Goal: Task Accomplishment & Management: Manage account settings

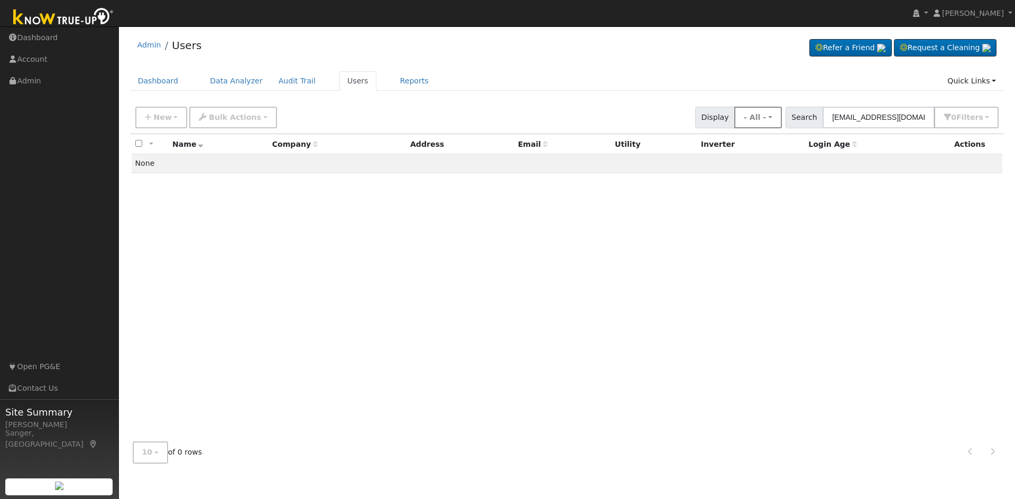
drag, startPoint x: 929, startPoint y: 116, endPoint x: 777, endPoint y: 122, distance: 151.8
click at [777, 122] on div "New Add User Quick Add Quick Connect Quick Convert Lead Bulk Actions Send Email…" at bounding box center [566, 115] width 867 height 25
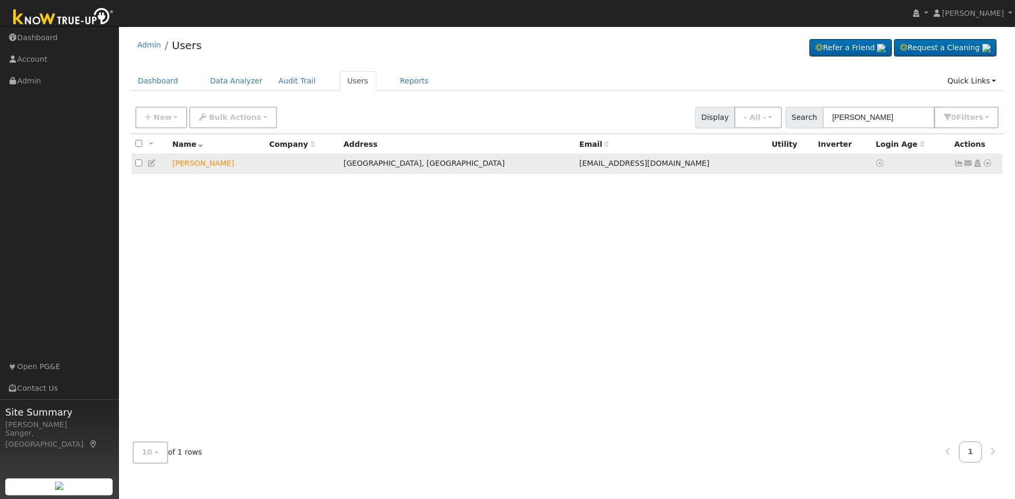
type input "[PERSON_NAME]"
click at [969, 164] on icon at bounding box center [968, 163] width 10 height 7
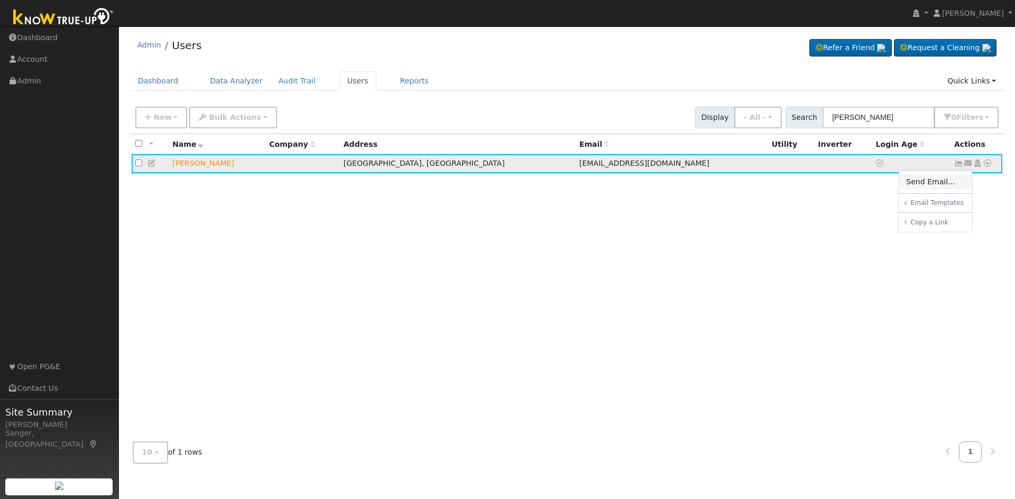
click at [936, 183] on link "Send Email..." at bounding box center [934, 181] width 73 height 15
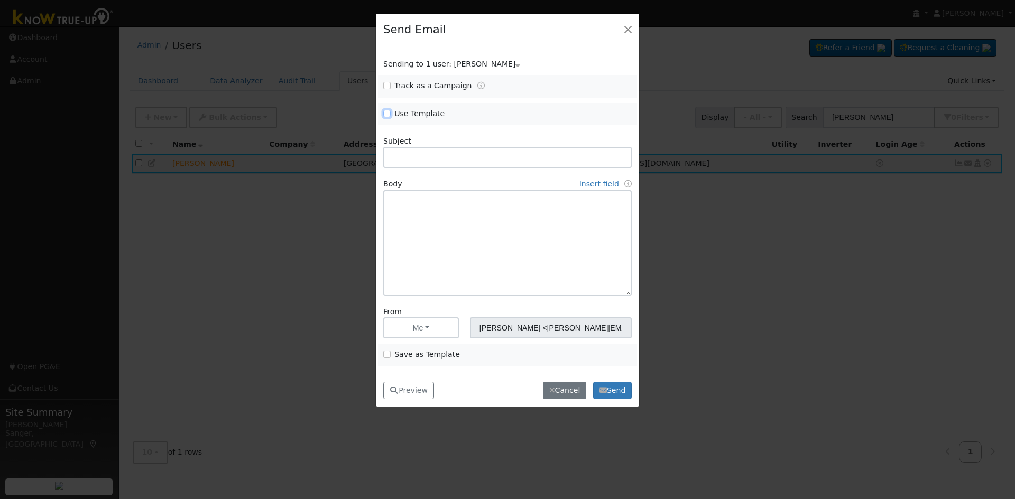
drag, startPoint x: 386, startPoint y: 112, endPoint x: 422, endPoint y: 123, distance: 36.9
click at [386, 112] on input "Use Template" at bounding box center [386, 113] width 7 height 7
checkbox input "true"
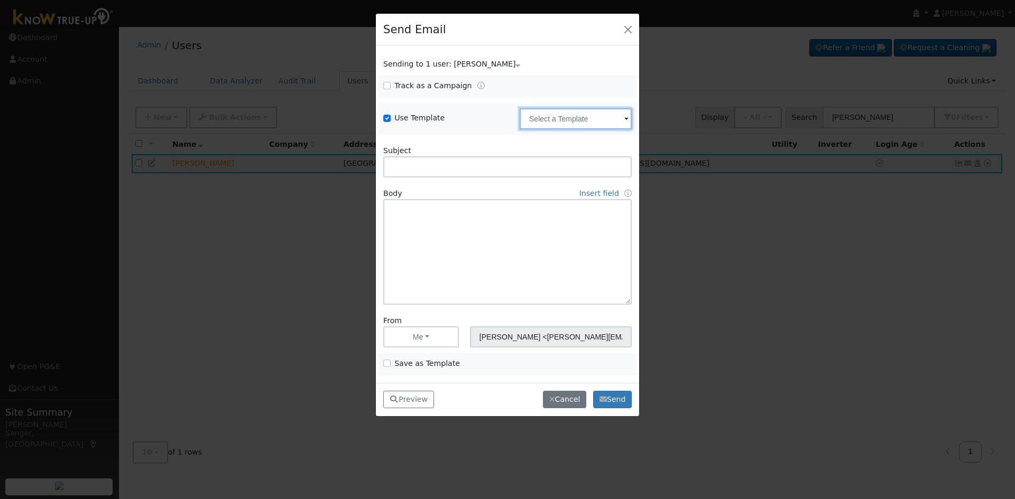
click at [564, 120] on input "text" at bounding box center [575, 118] width 112 height 21
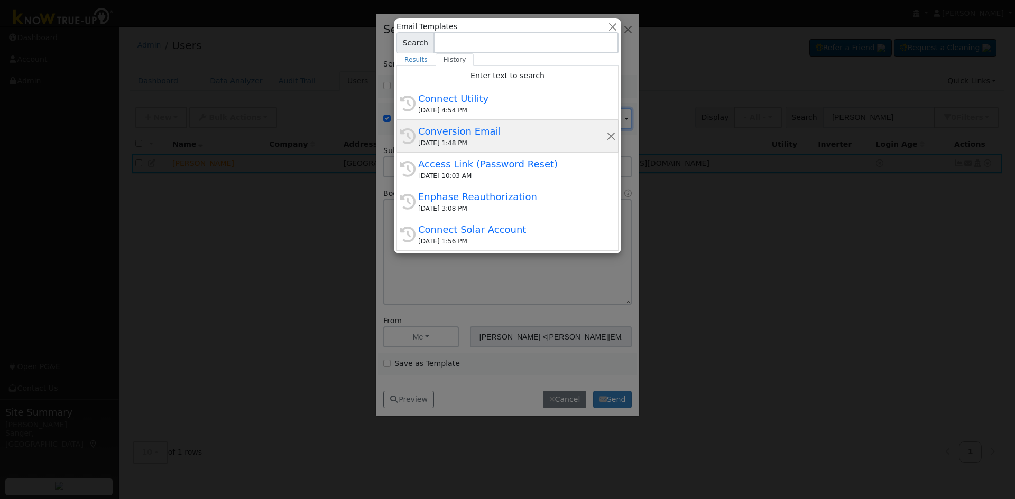
click at [476, 129] on div "Conversion Email" at bounding box center [512, 131] width 188 height 14
type input "Conversion Email"
type input "Connect Your Utility Account"
type textarea "Dear {user_fname}, The first step is to connect your electric utility account. …"
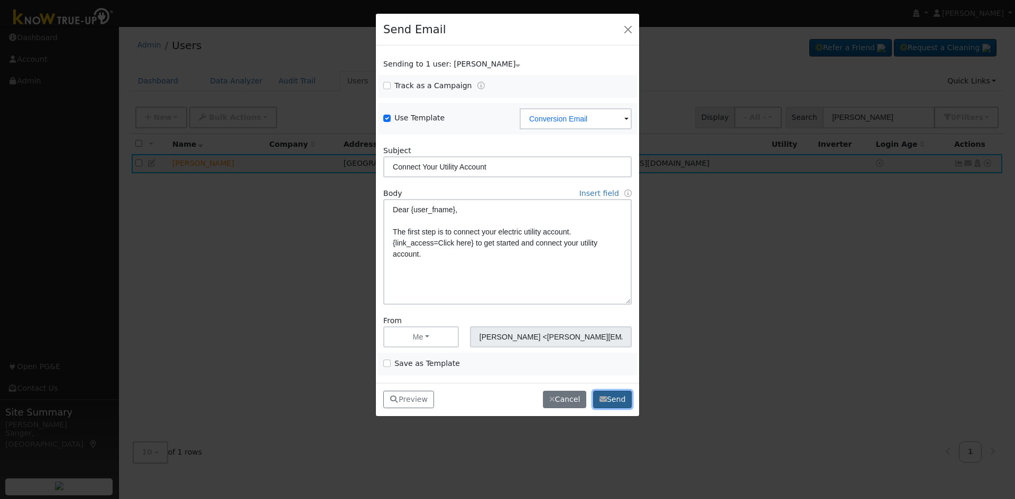
click at [609, 397] on button "Send" at bounding box center [612, 400] width 39 height 18
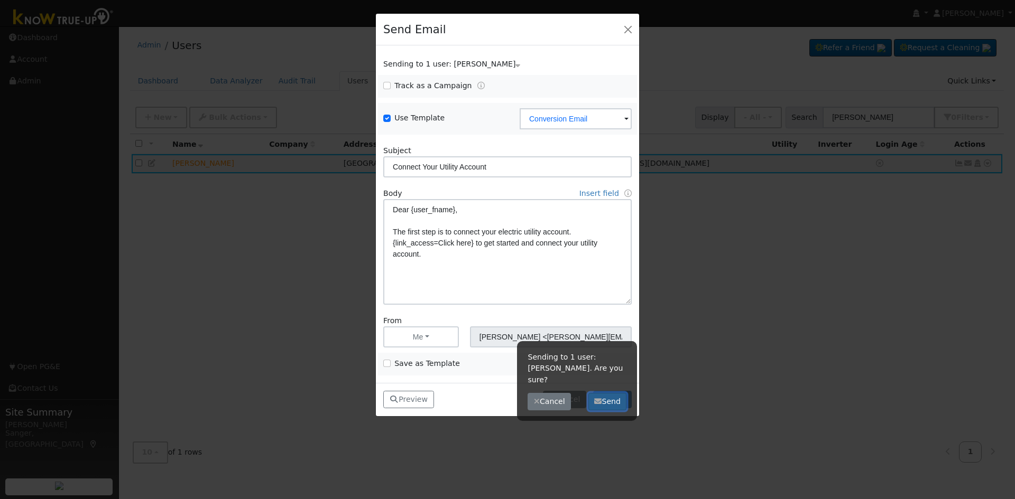
click at [607, 393] on button "Send" at bounding box center [607, 402] width 39 height 18
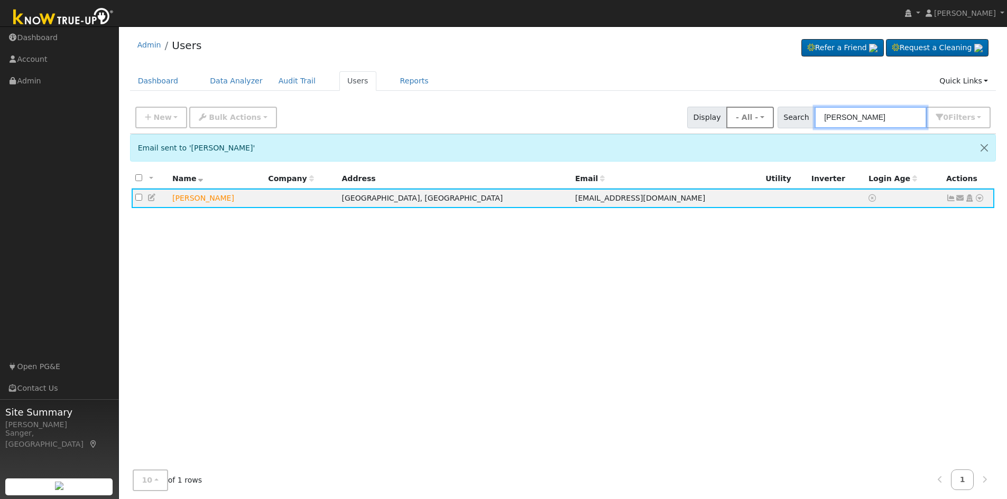
drag, startPoint x: 892, startPoint y: 121, endPoint x: 769, endPoint y: 122, distance: 122.6
click at [769, 122] on div "New Add User Quick Add Quick Connect Quick Convert Lead Bulk Actions Send Email…" at bounding box center [562, 115] width 859 height 25
paste input "[PERSON_NAME] & [PERSON_NAME]"
type input "[PERSON_NAME] & [PERSON_NAME]"
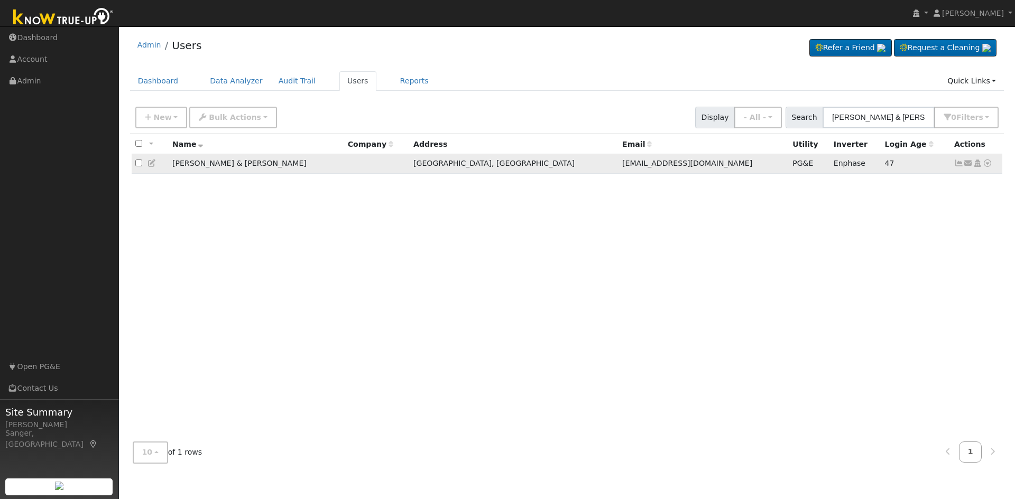
click at [957, 165] on icon at bounding box center [959, 163] width 10 height 7
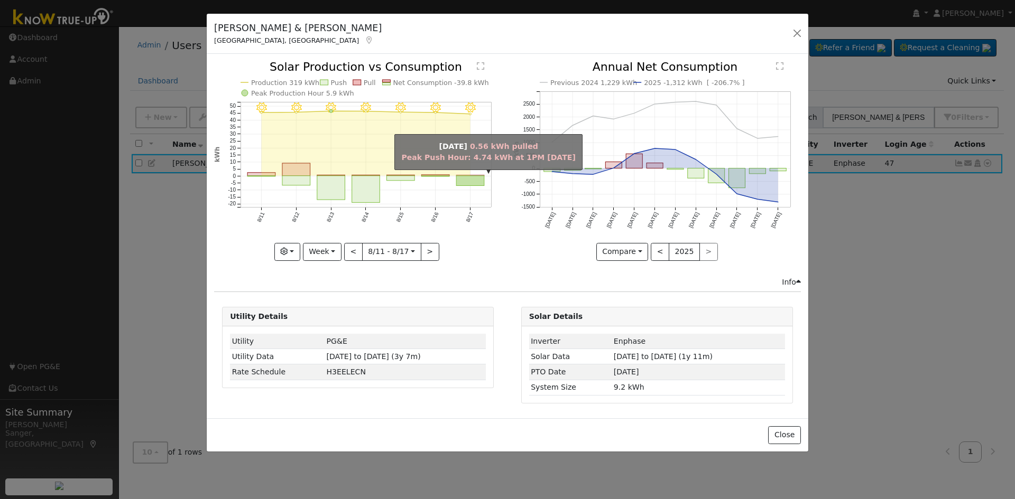
click at [467, 175] on rect "onclick=""" at bounding box center [471, 175] width 28 height 1
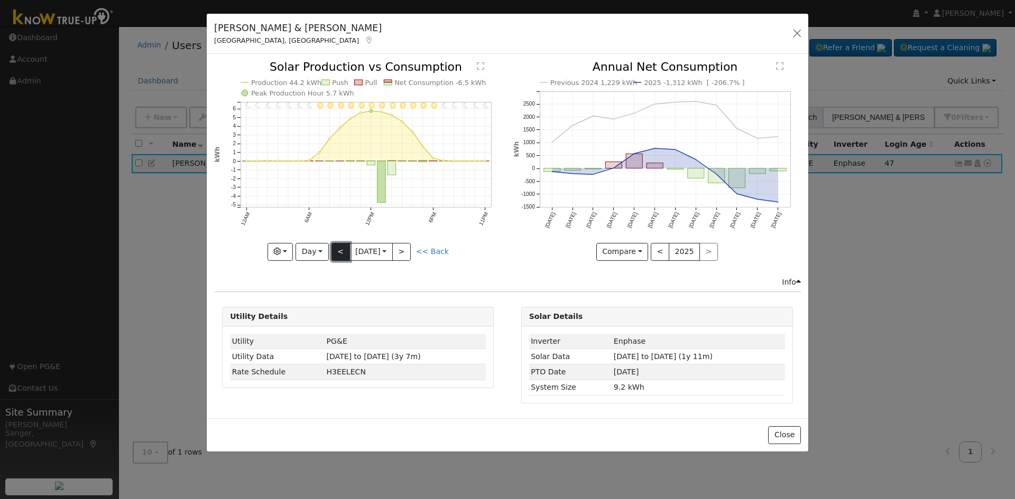
click at [334, 249] on button "<" at bounding box center [340, 252] width 18 height 18
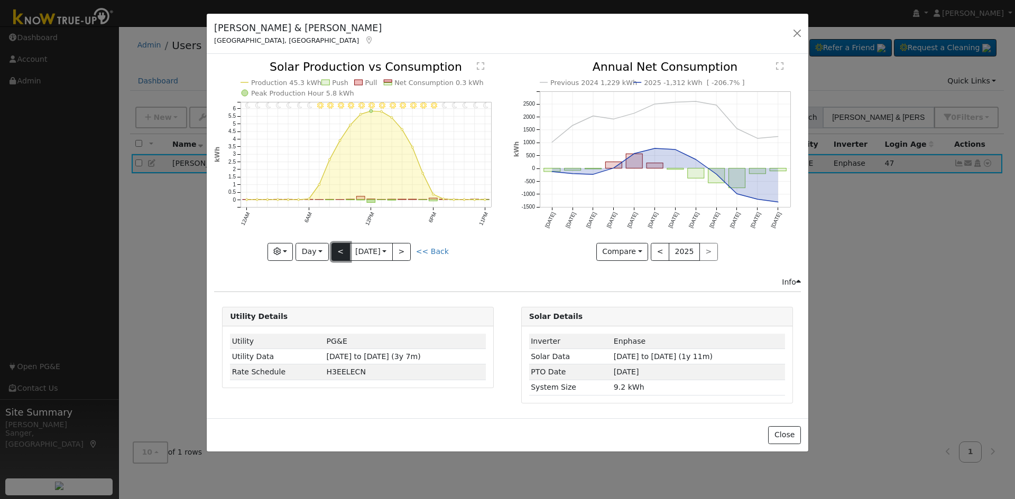
click at [334, 249] on button "<" at bounding box center [340, 252] width 18 height 18
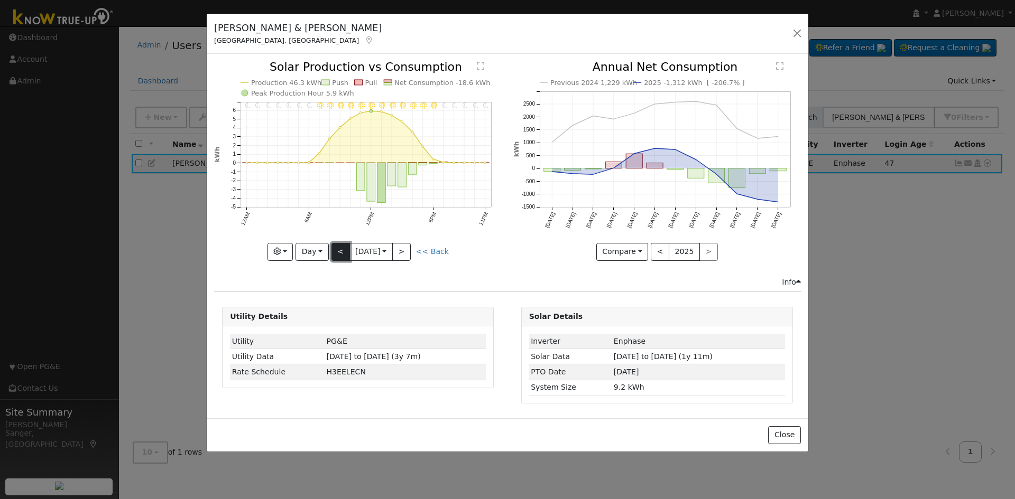
click at [334, 249] on button "<" at bounding box center [340, 252] width 18 height 18
click at [337, 251] on button "<" at bounding box center [340, 252] width 18 height 18
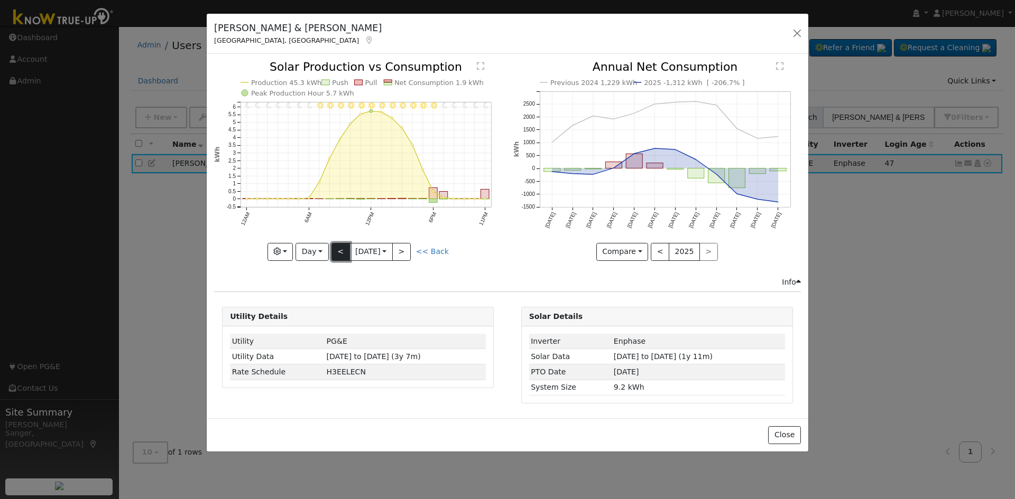
click at [337, 251] on button "<" at bounding box center [340, 252] width 18 height 18
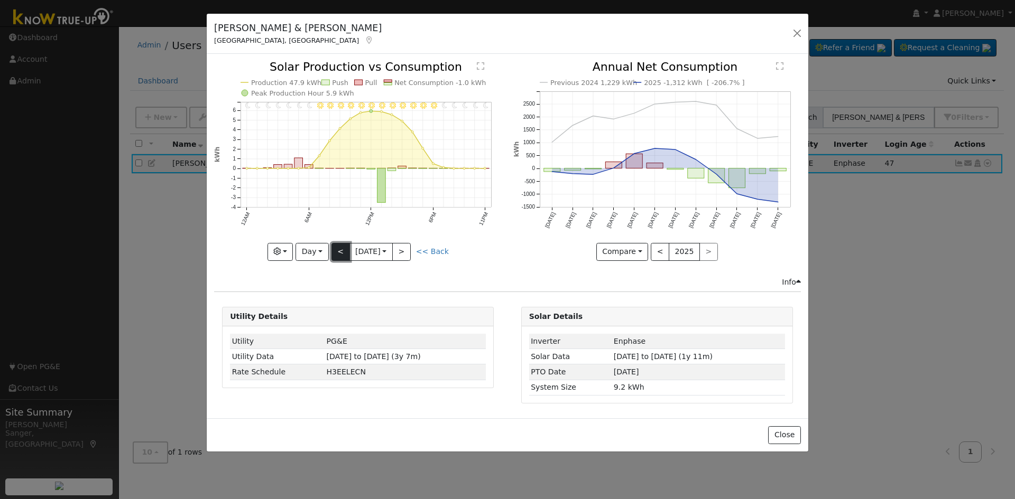
click at [337, 251] on button "<" at bounding box center [340, 252] width 18 height 18
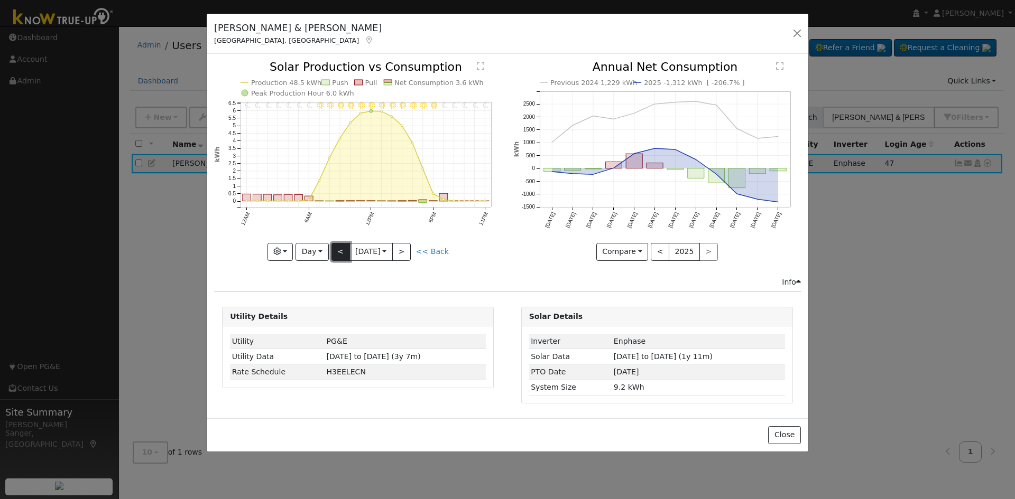
click at [339, 248] on button "<" at bounding box center [340, 252] width 18 height 18
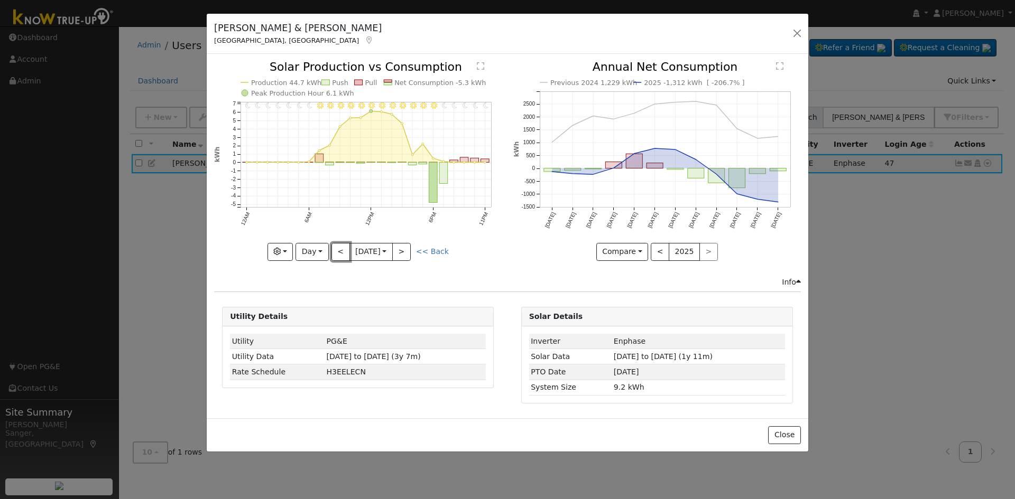
click at [337, 248] on button "<" at bounding box center [340, 252] width 18 height 18
click at [333, 257] on button "<" at bounding box center [340, 252] width 18 height 18
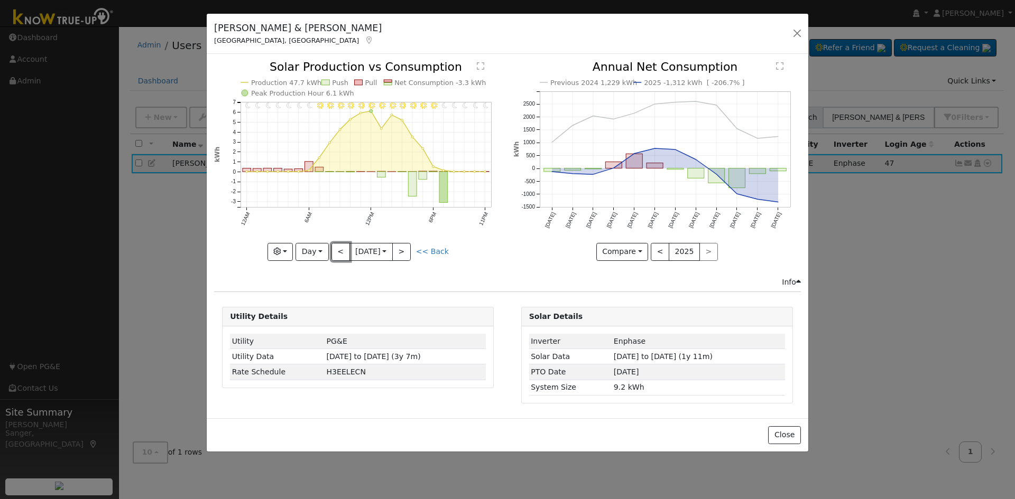
click at [339, 252] on button "<" at bounding box center [340, 252] width 18 height 18
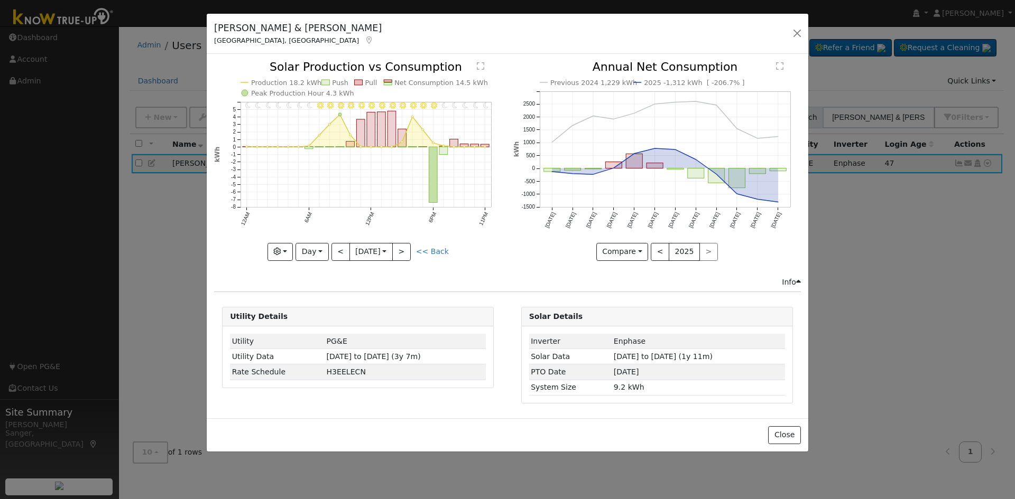
click at [339, 252] on div "11PM - Clear 10PM - Clear 9PM - Clear 8PM - Clear 7PM - Clear 6PM - Clear 5PM -…" at bounding box center [357, 160] width 287 height 199
click at [339, 252] on button "<" at bounding box center [340, 252] width 18 height 18
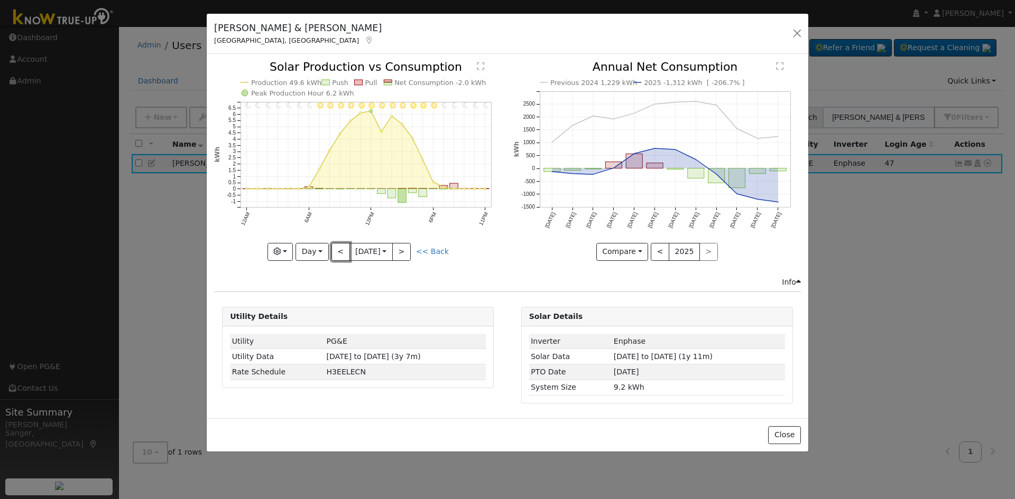
click at [339, 252] on button "<" at bounding box center [340, 252] width 18 height 18
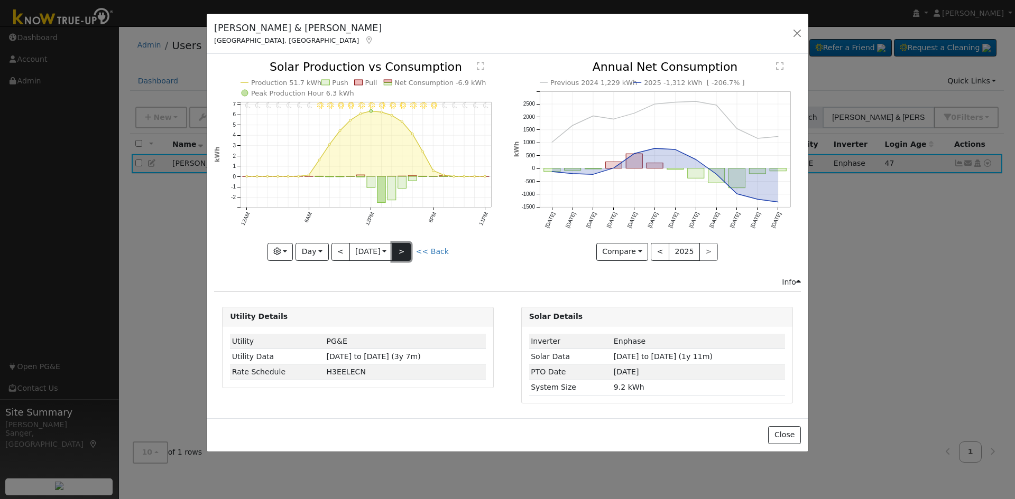
click at [408, 250] on button ">" at bounding box center [401, 252] width 18 height 18
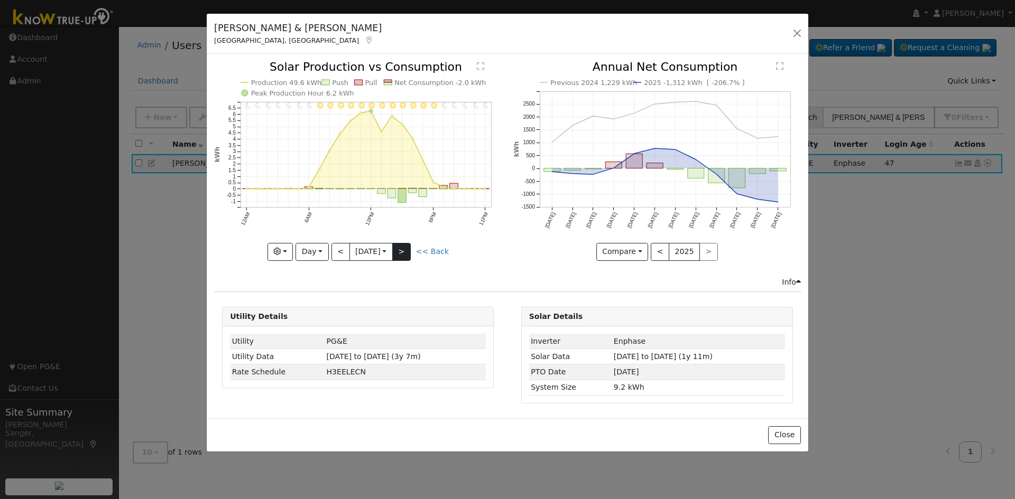
click at [408, 250] on div at bounding box center [357, 160] width 287 height 199
click at [408, 250] on button ">" at bounding box center [401, 252] width 18 height 18
type input "[DATE]"
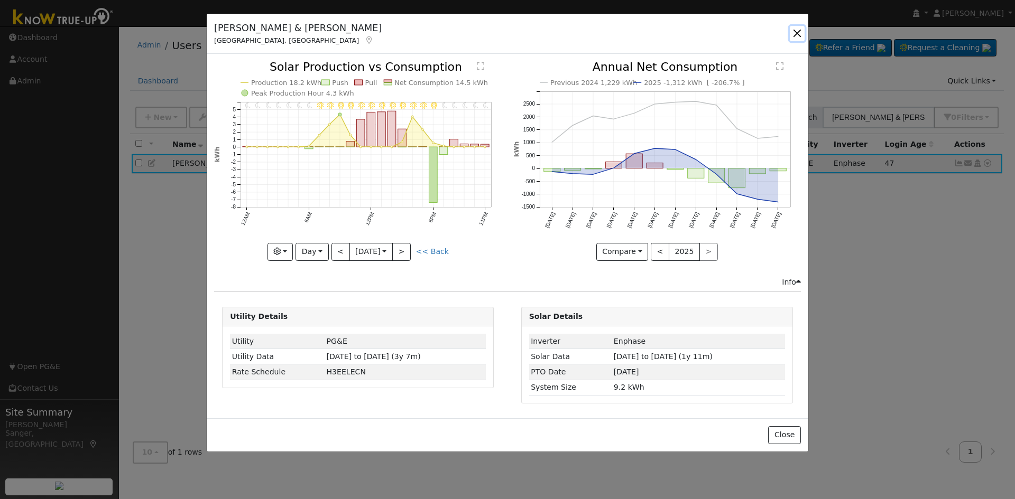
click at [797, 32] on button "button" at bounding box center [796, 33] width 15 height 15
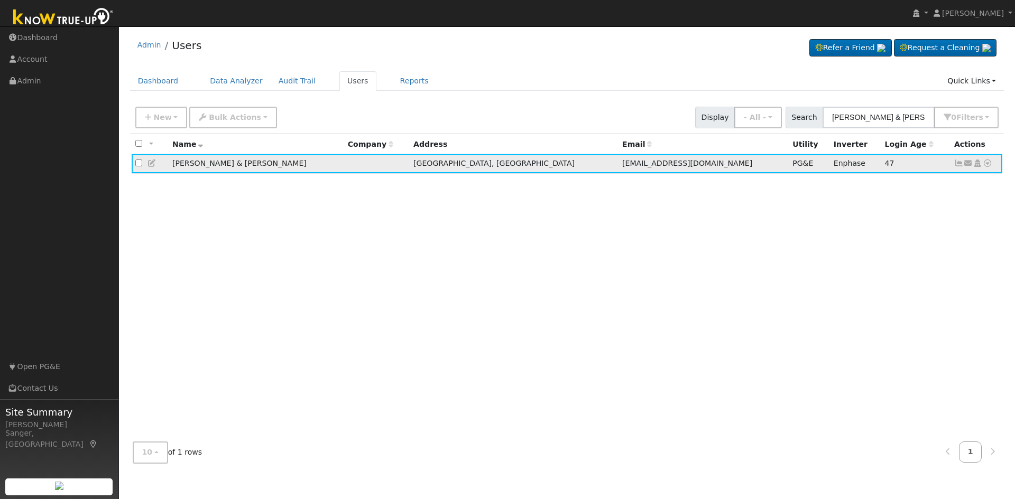
click at [959, 166] on icon at bounding box center [959, 163] width 10 height 7
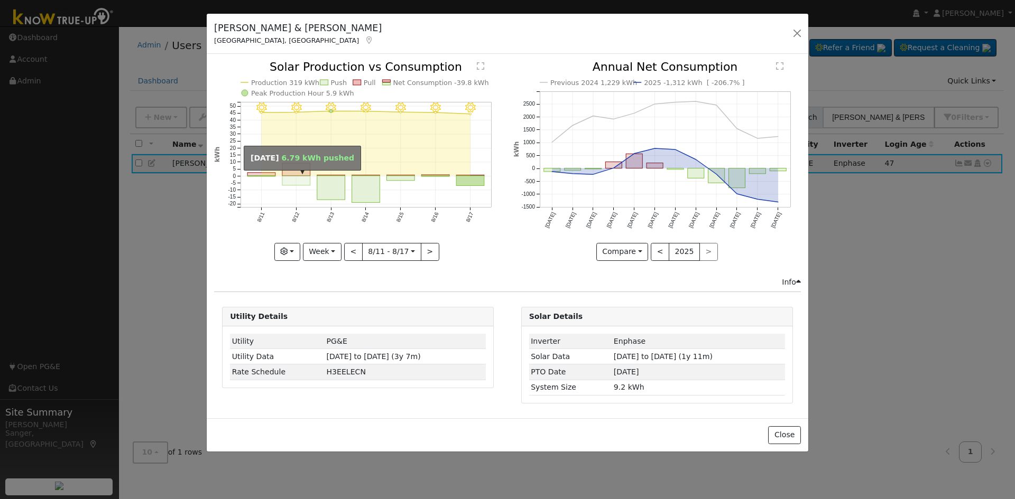
click at [292, 179] on rect "onclick=""" at bounding box center [296, 181] width 28 height 10
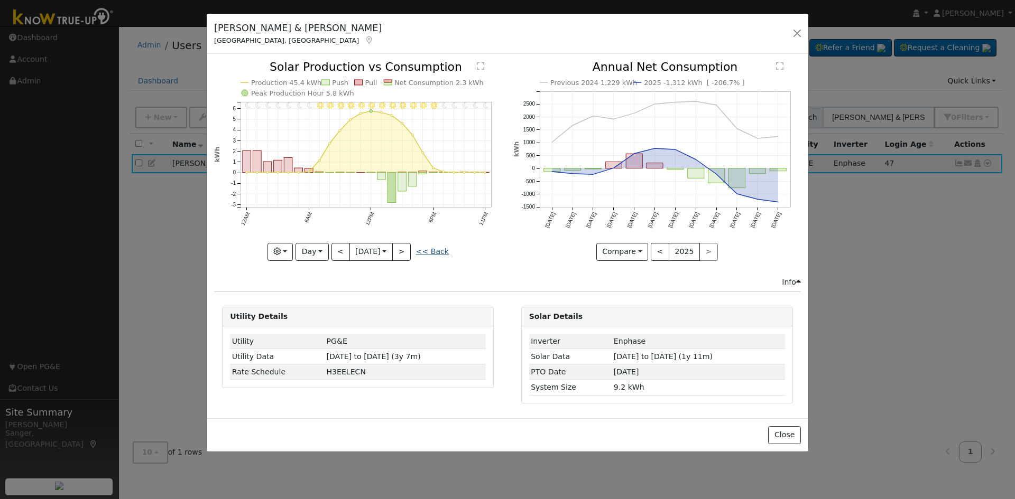
click at [434, 250] on link "<< Back" at bounding box center [432, 251] width 33 height 8
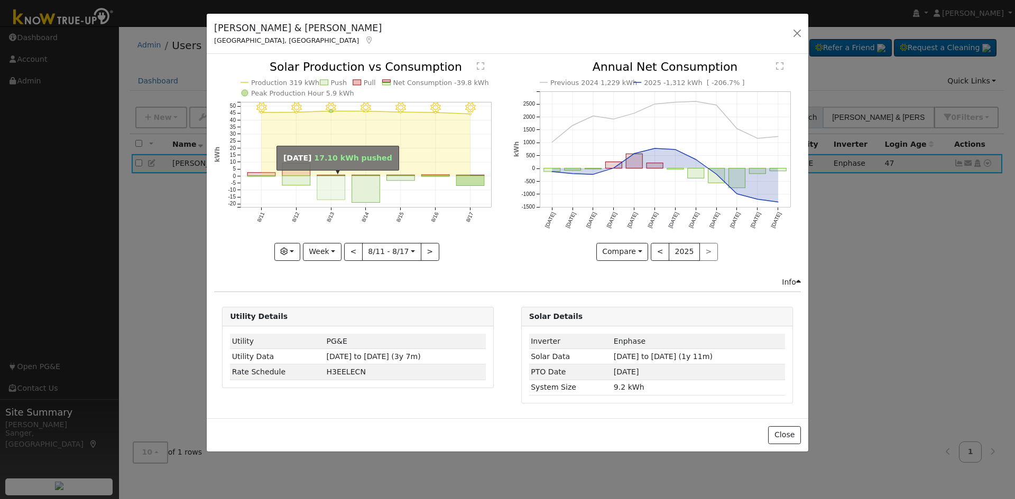
click at [334, 192] on rect "onclick=""" at bounding box center [331, 188] width 28 height 24
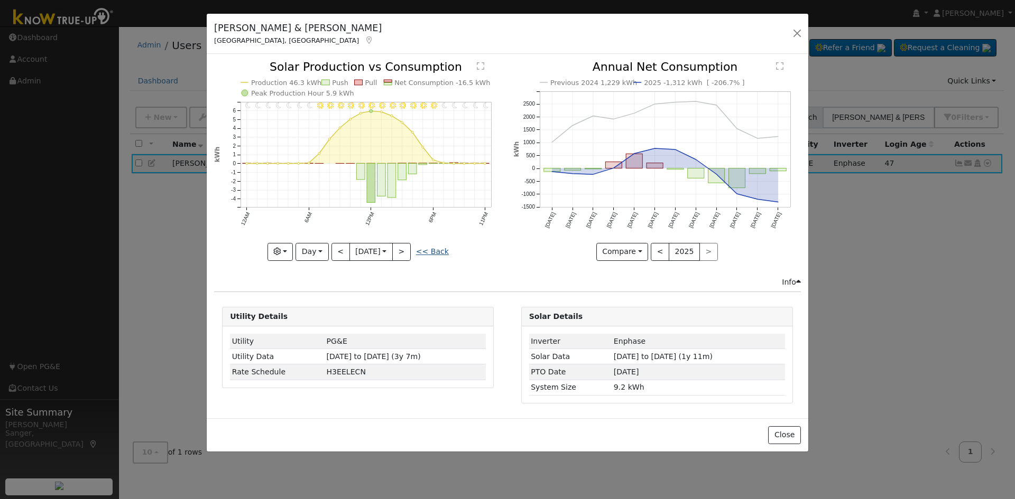
click at [437, 253] on link "<< Back" at bounding box center [432, 251] width 33 height 8
type input "[DATE]"
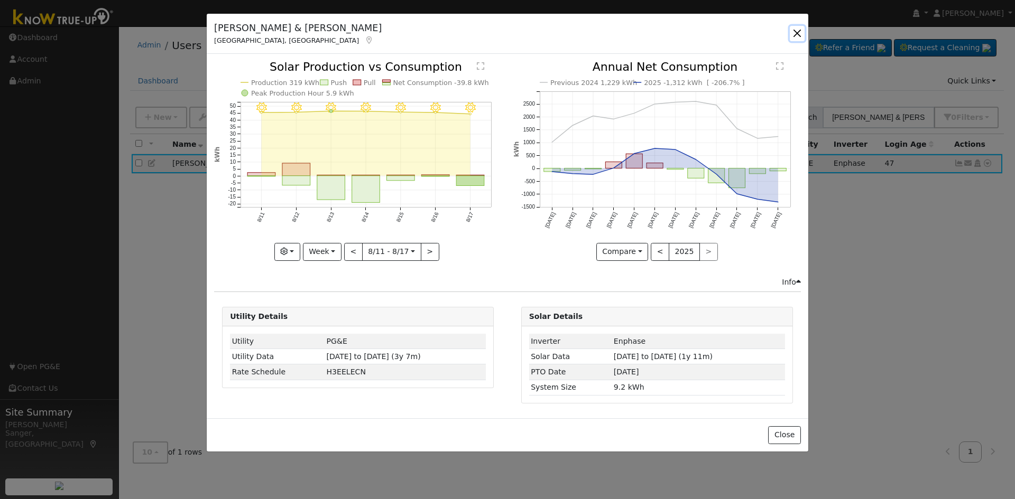
click at [801, 29] on button "button" at bounding box center [796, 33] width 15 height 15
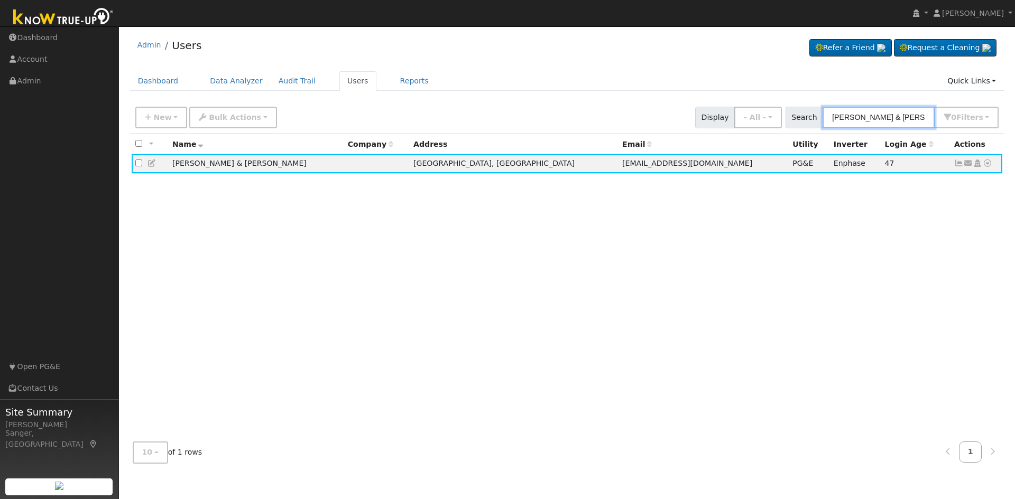
drag, startPoint x: 927, startPoint y: 118, endPoint x: 786, endPoint y: 129, distance: 141.6
click at [786, 129] on div "New Add User Quick Add Quick Connect Quick Convert Lead Bulk Actions Send Email…" at bounding box center [567, 117] width 874 height 32
paste input "[PERSON_NAME]"
type input "[PERSON_NAME]"
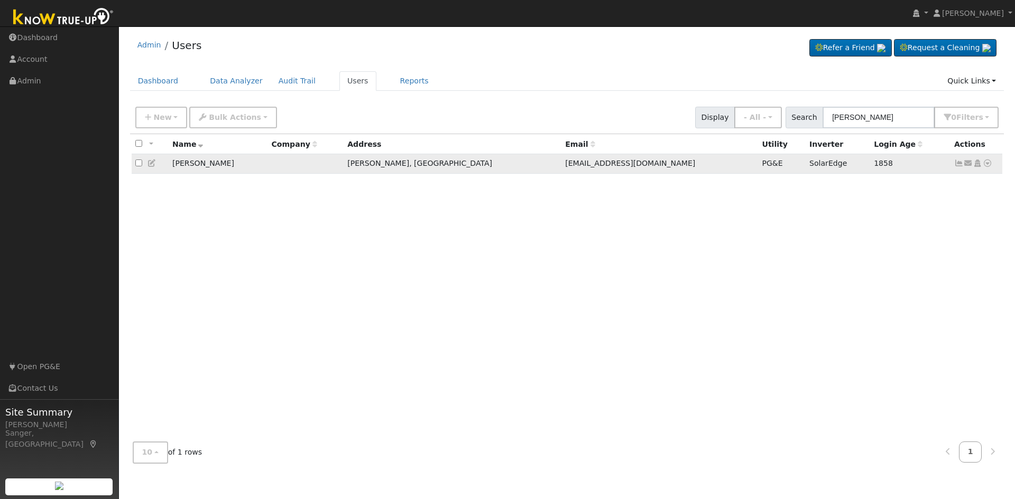
click at [957, 164] on icon at bounding box center [959, 163] width 10 height 7
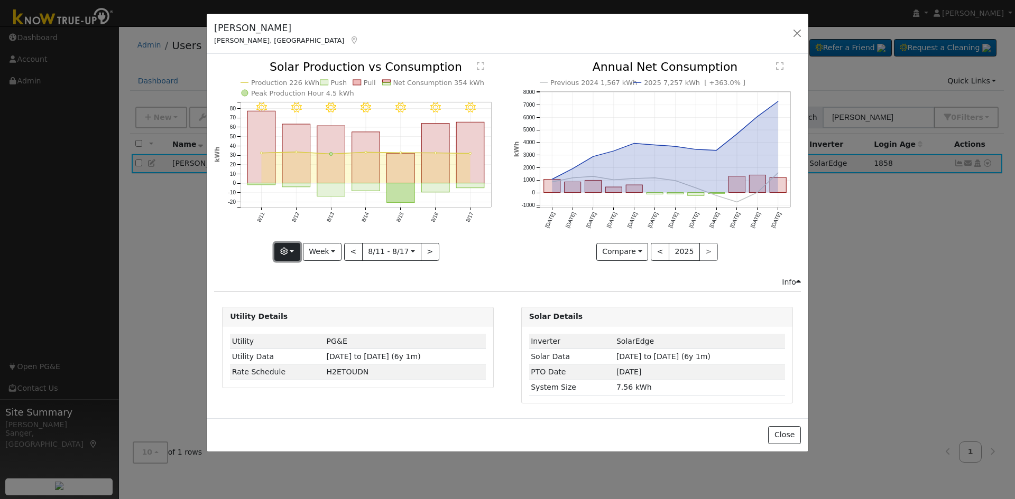
click at [285, 250] on icon "button" at bounding box center [283, 251] width 7 height 7
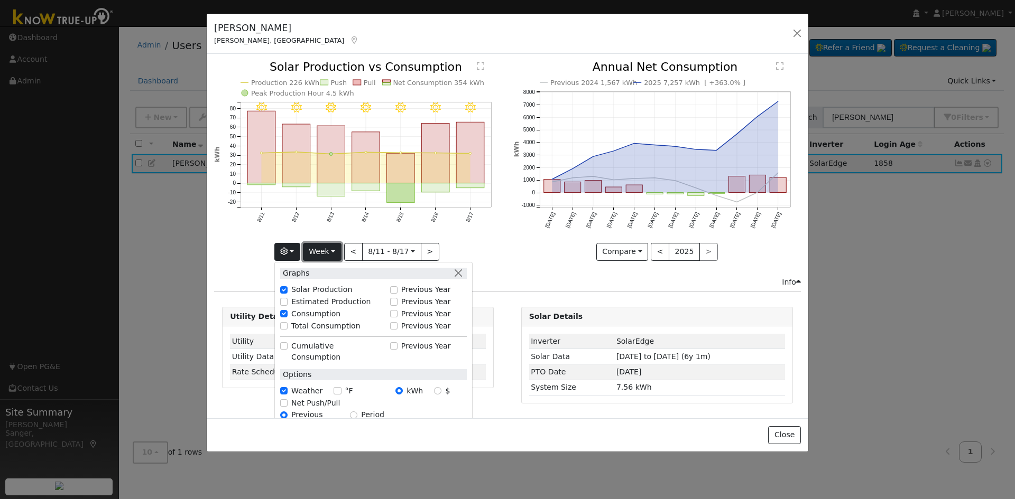
click at [327, 246] on button "Week" at bounding box center [322, 252] width 39 height 18
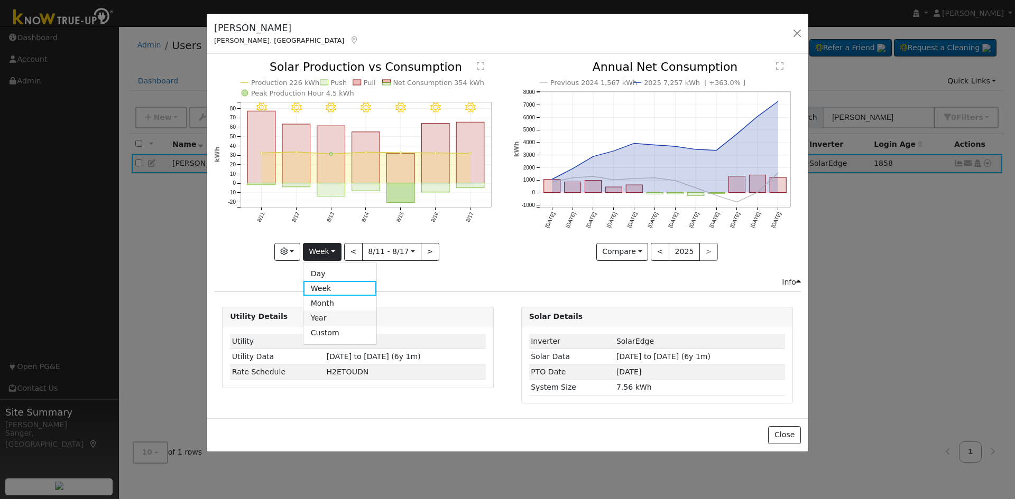
click at [333, 314] on link "Year" at bounding box center [339, 318] width 73 height 15
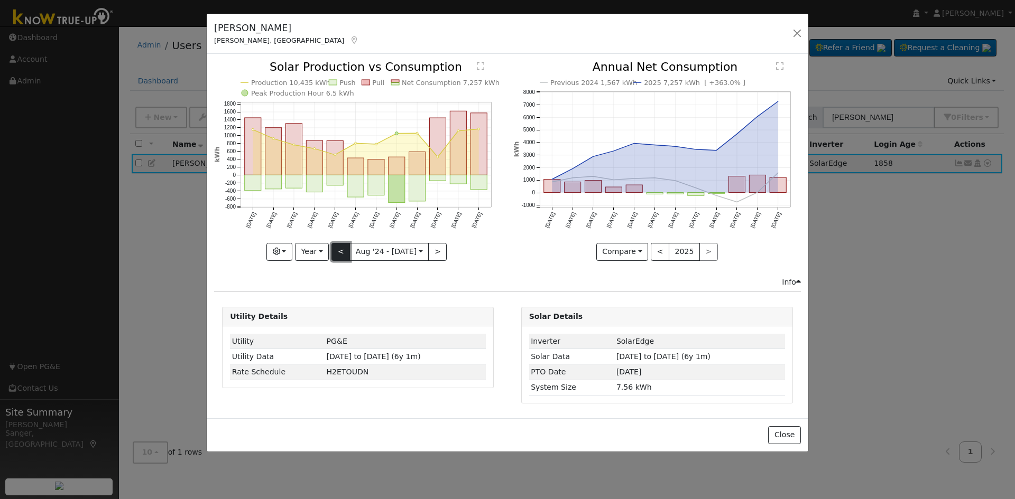
click at [341, 248] on button "<" at bounding box center [340, 252] width 18 height 18
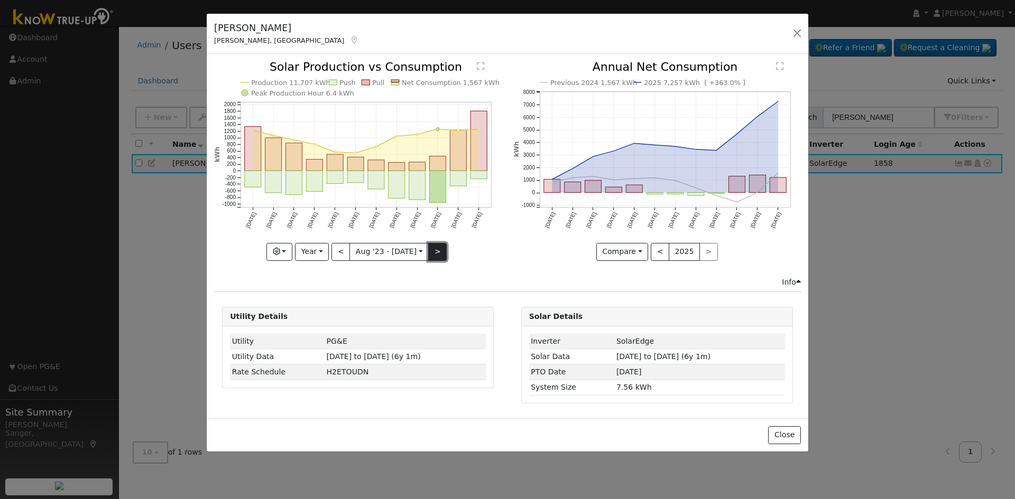
click at [433, 248] on button ">" at bounding box center [437, 252] width 18 height 18
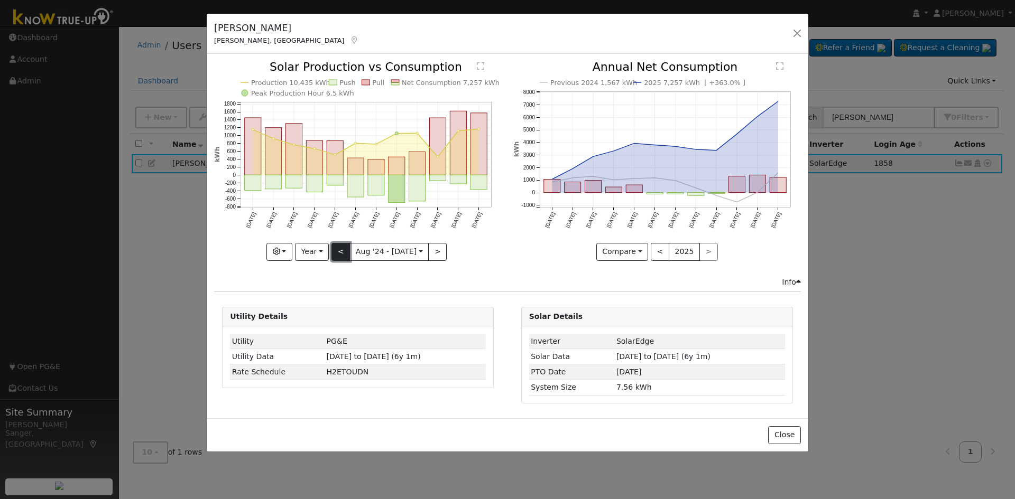
click at [342, 250] on button "<" at bounding box center [340, 252] width 18 height 18
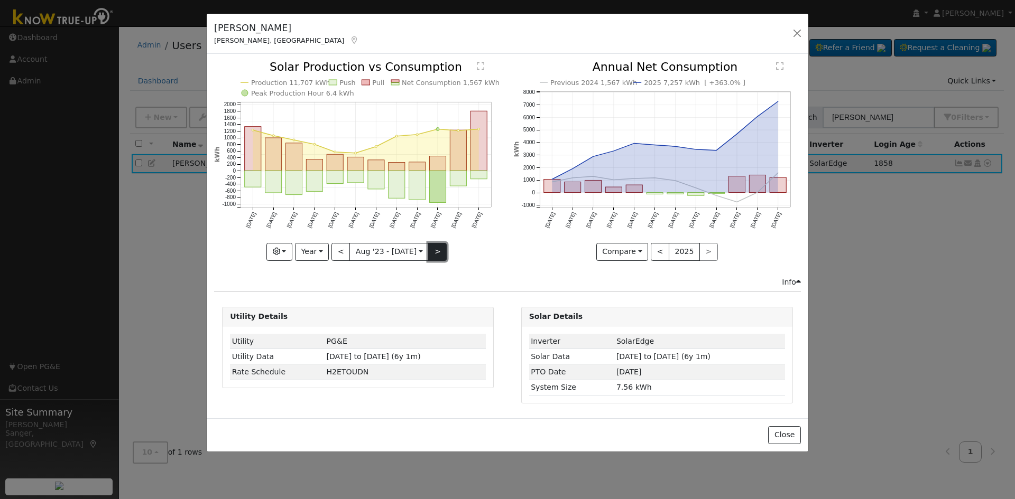
click at [433, 246] on button ">" at bounding box center [437, 252] width 18 height 18
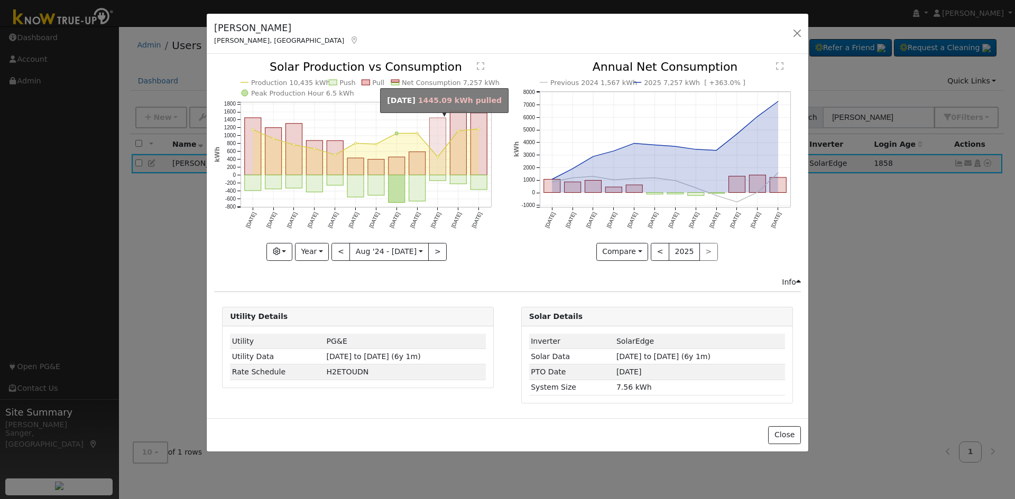
click at [443, 171] on rect "onclick=""" at bounding box center [438, 146] width 16 height 57
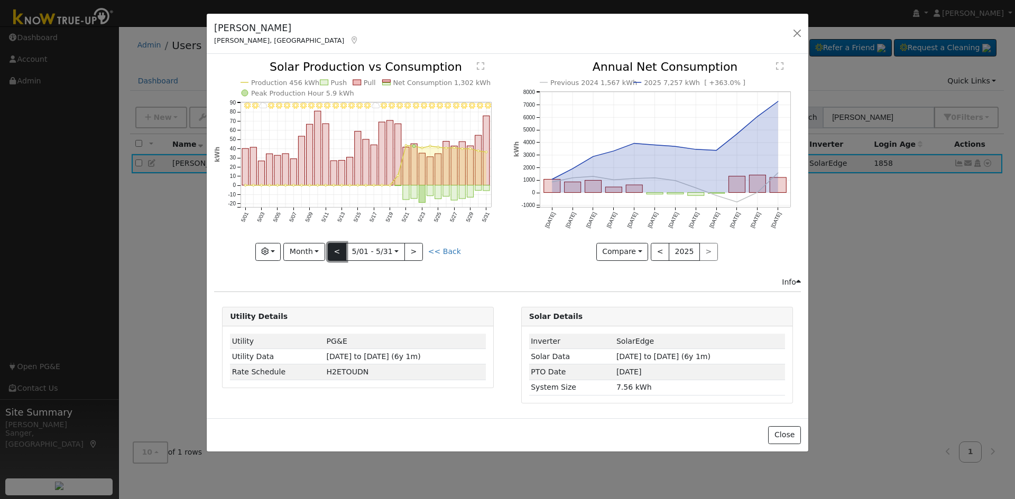
click at [344, 253] on button "<" at bounding box center [337, 252] width 18 height 18
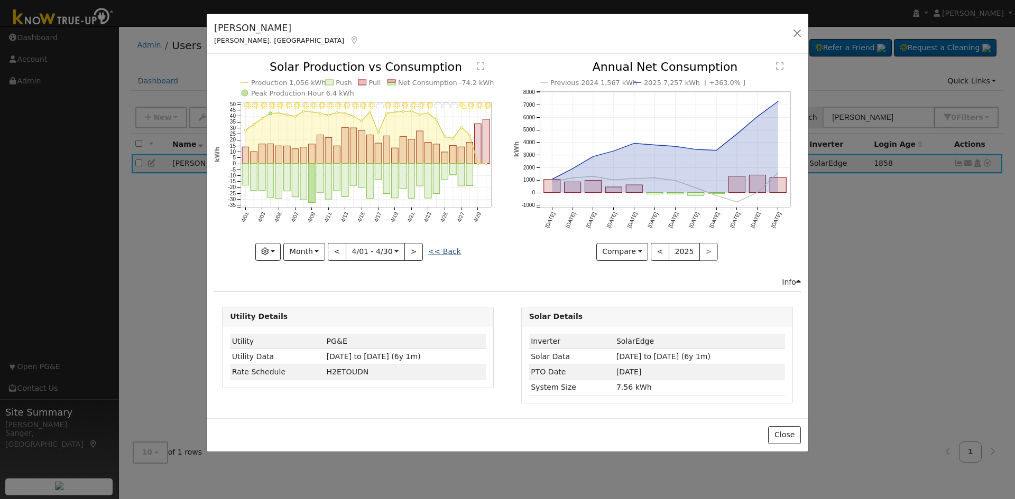
click at [445, 251] on link "<< Back" at bounding box center [444, 251] width 33 height 8
type input "[DATE]"
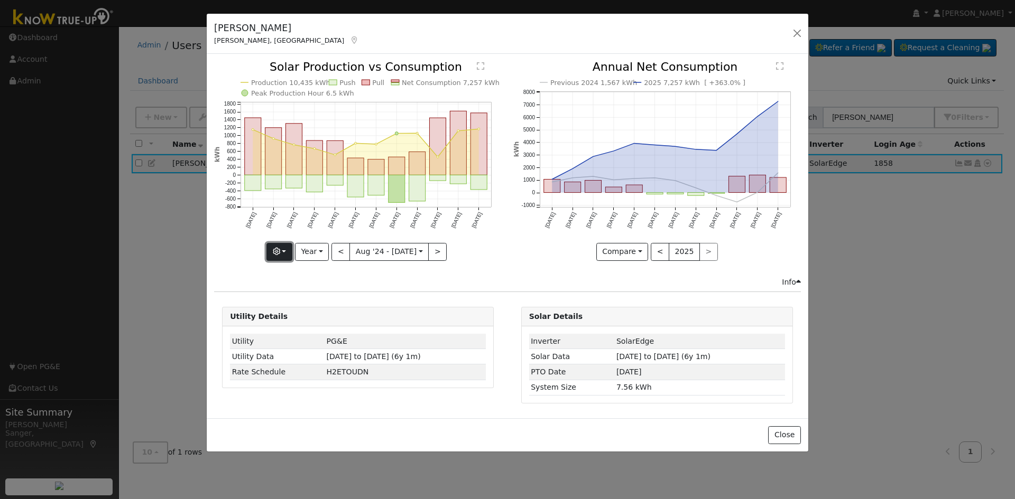
click at [277, 252] on button "button" at bounding box center [279, 252] width 26 height 18
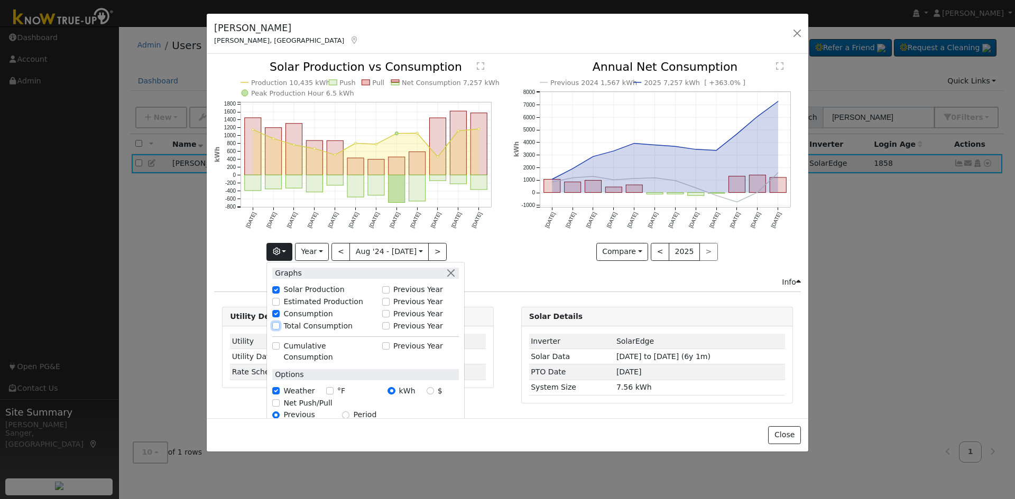
click at [280, 323] on input "Total Consumption" at bounding box center [275, 325] width 7 height 7
checkbox input "true"
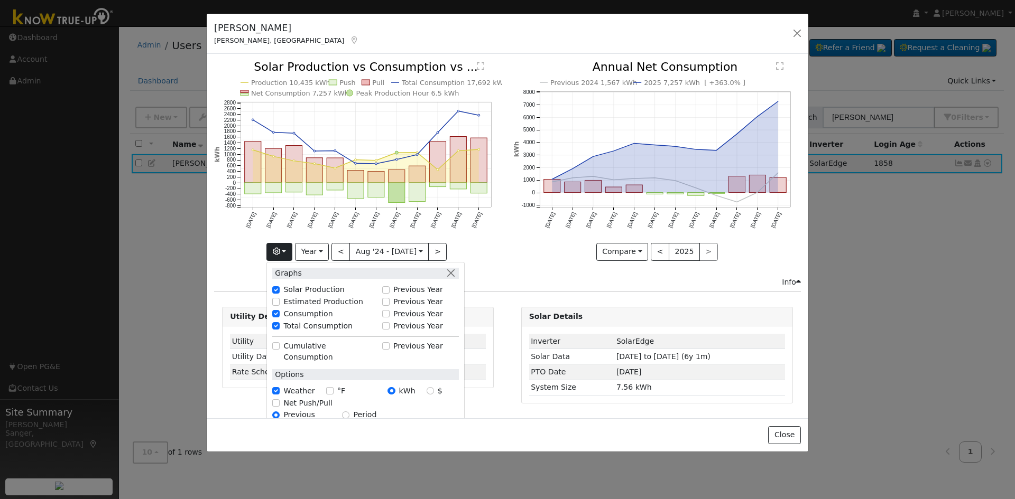
click at [536, 251] on icon "Previous 2024 1,567 kWh 2025 7,257 kWh [ +363.0% ] [DATE] Sep '[DATE] Nov '[DAT…" at bounding box center [656, 157] width 287 height 193
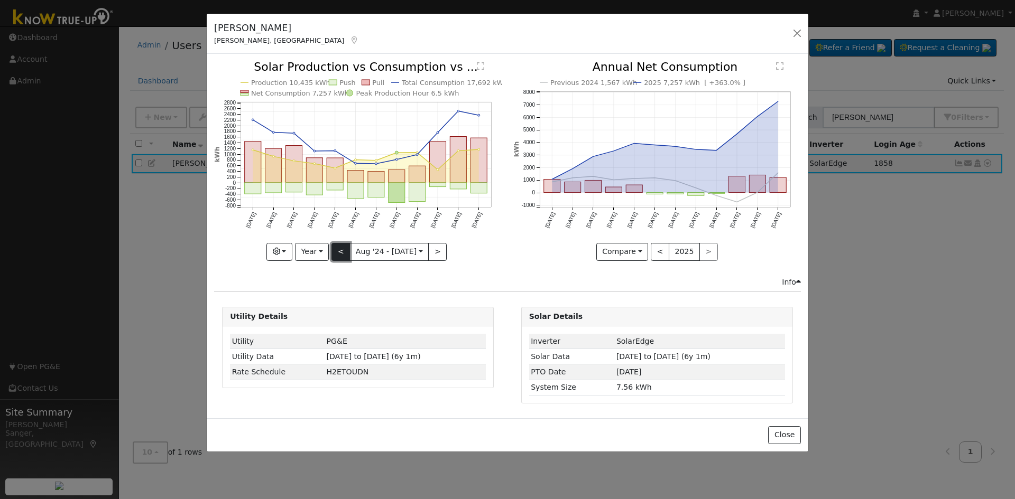
click at [345, 250] on button "<" at bounding box center [340, 252] width 18 height 18
type input "[DATE]"
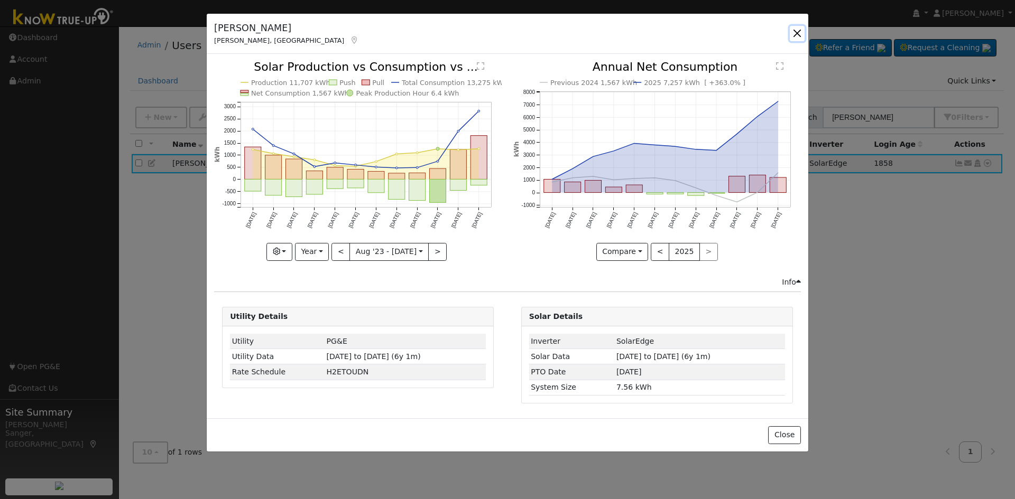
drag, startPoint x: 795, startPoint y: 31, endPoint x: 783, endPoint y: 45, distance: 19.1
click at [795, 31] on button "button" at bounding box center [796, 33] width 15 height 15
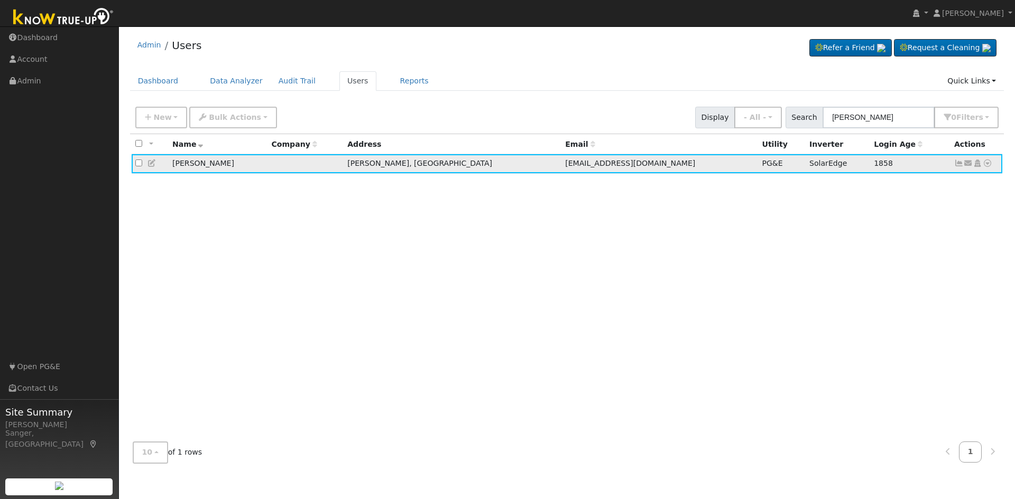
click at [151, 164] on icon at bounding box center [152, 163] width 10 height 7
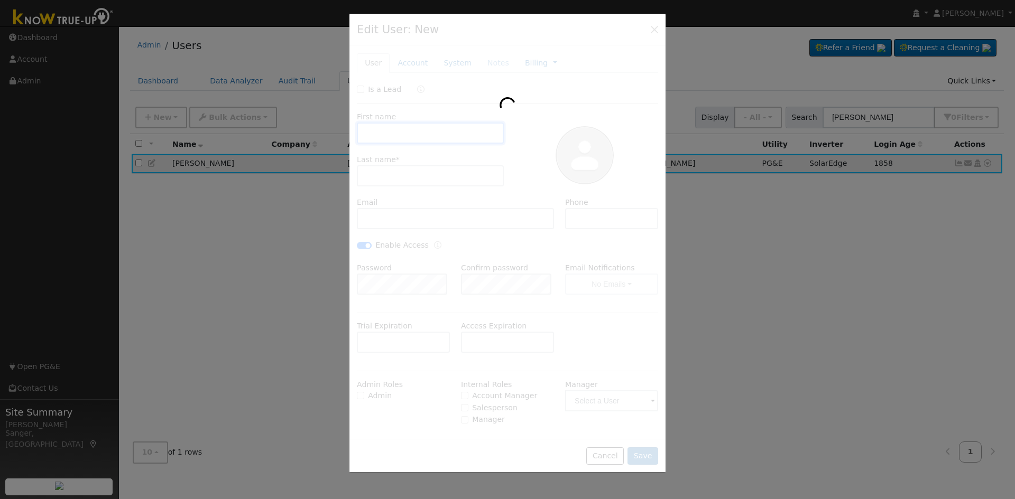
type input "[PERSON_NAME]"
type input "[EMAIL_ADDRESS][DOMAIN_NAME]"
type input "[PHONE_NUMBER]"
checkbox input "true"
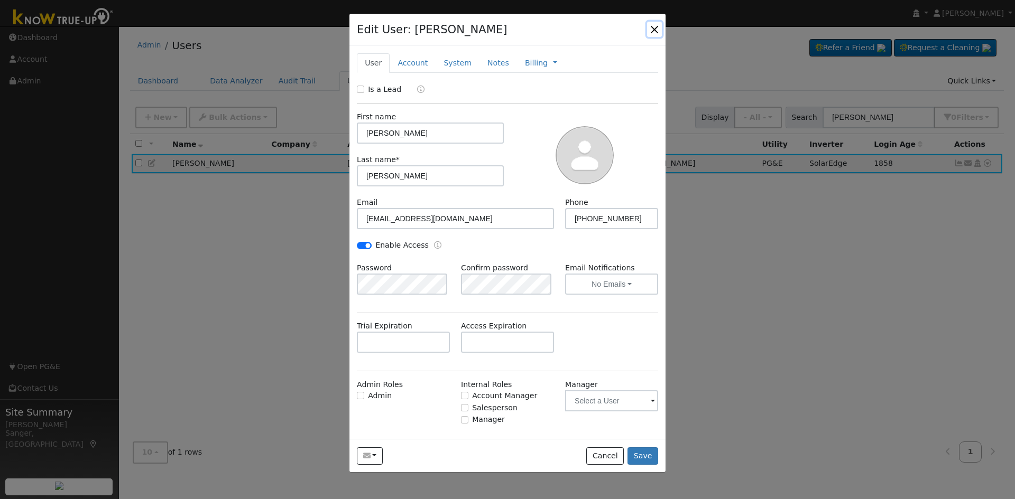
click at [655, 26] on button "button" at bounding box center [654, 29] width 15 height 15
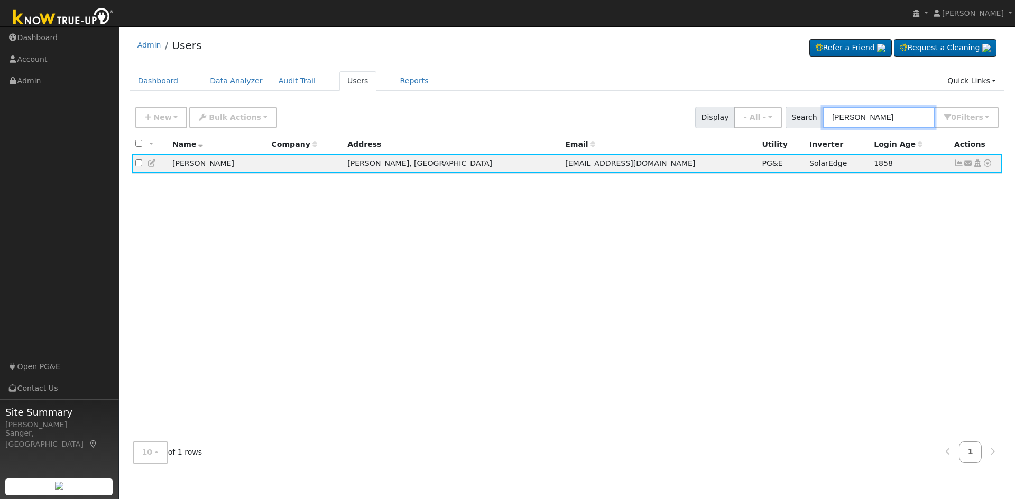
drag, startPoint x: 925, startPoint y: 116, endPoint x: 808, endPoint y: 116, distance: 116.2
click at [808, 116] on div "Search [PERSON_NAME] 0 Filter s My accounts Role Show - All - Show Leads Admin …" at bounding box center [891, 118] width 213 height 22
paste input "[PERSON_NAME]"
type input "[PERSON_NAME]"
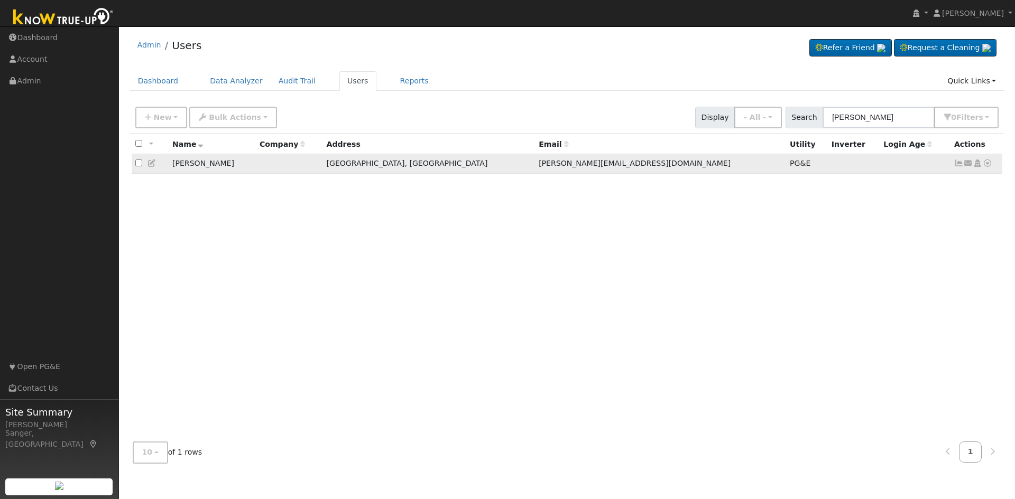
click at [959, 166] on icon at bounding box center [959, 163] width 10 height 7
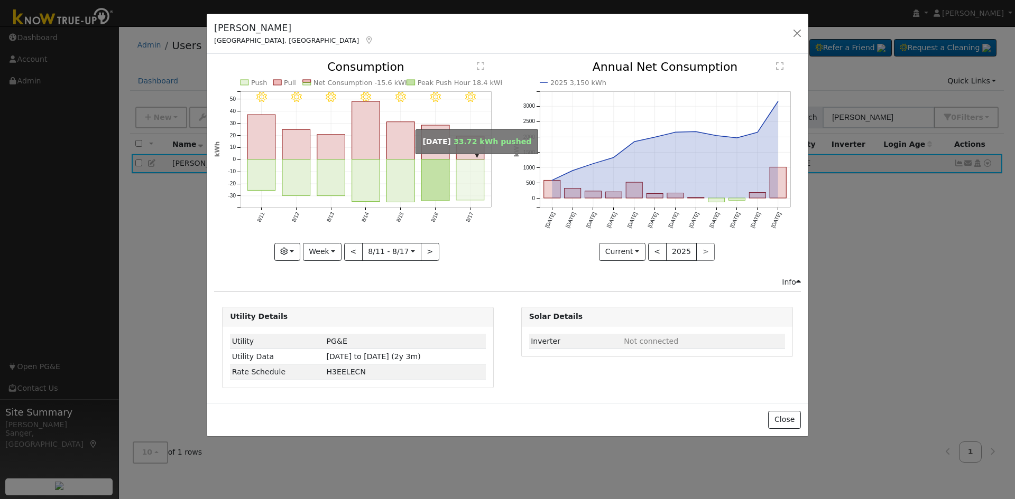
click at [475, 186] on rect "onclick=""" at bounding box center [471, 180] width 28 height 41
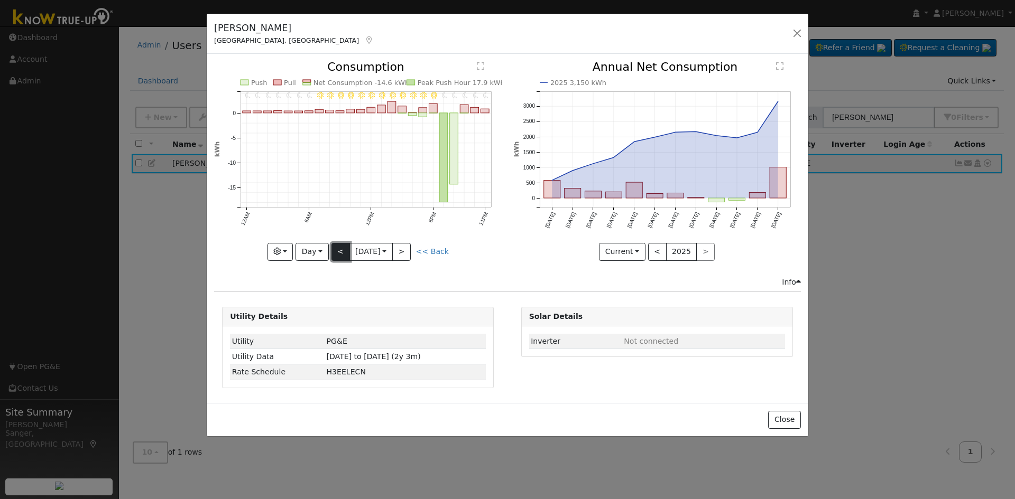
click at [340, 256] on button "<" at bounding box center [340, 252] width 18 height 18
click at [339, 256] on button "<" at bounding box center [340, 252] width 18 height 18
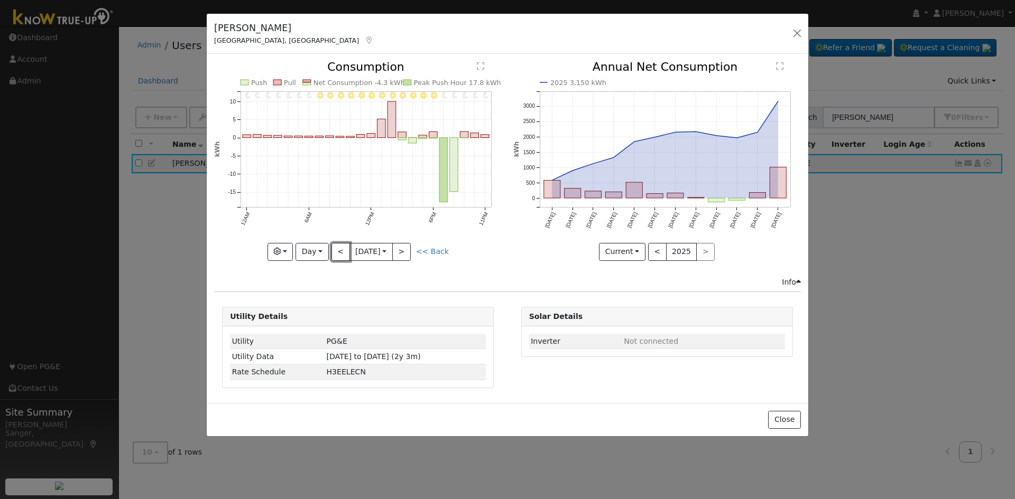
click at [339, 256] on button "<" at bounding box center [340, 252] width 18 height 18
click at [340, 251] on button "<" at bounding box center [340, 252] width 18 height 18
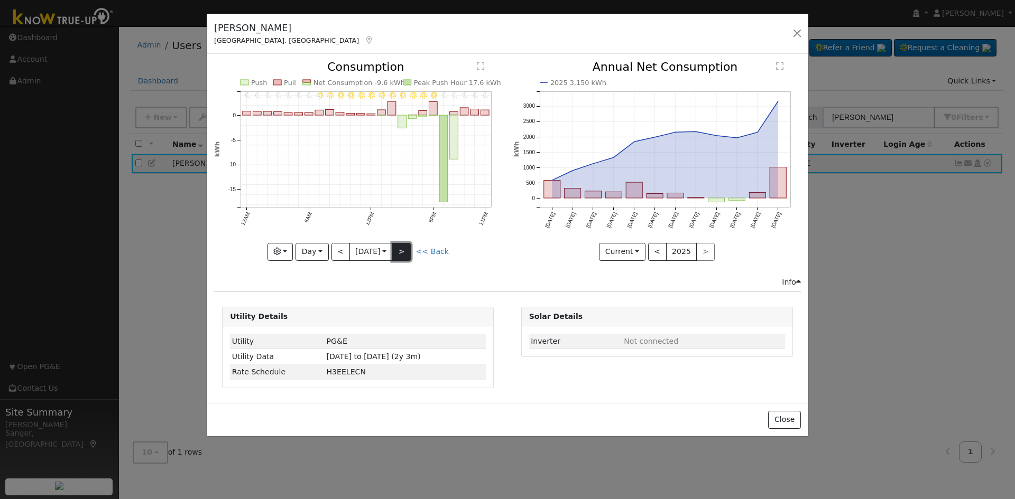
click at [405, 246] on button ">" at bounding box center [401, 252] width 18 height 18
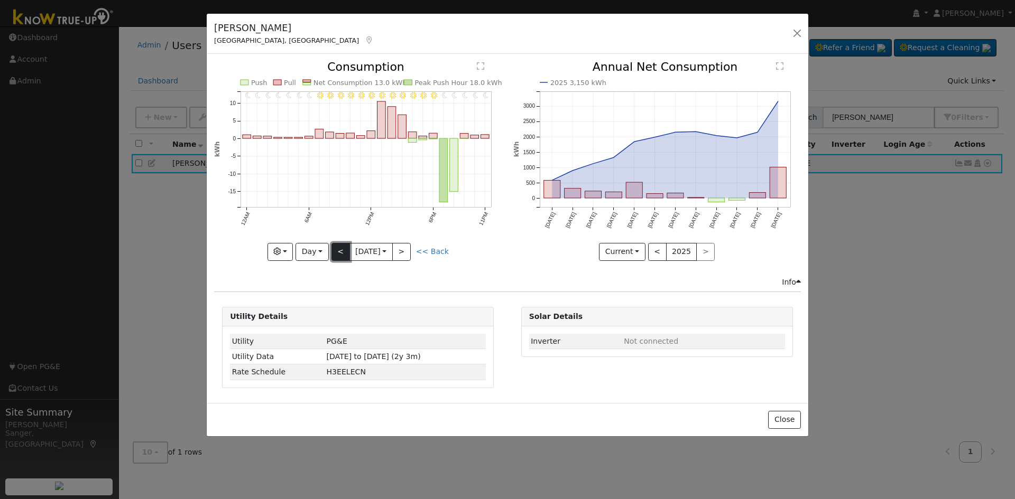
click at [335, 252] on button "<" at bounding box center [340, 252] width 18 height 18
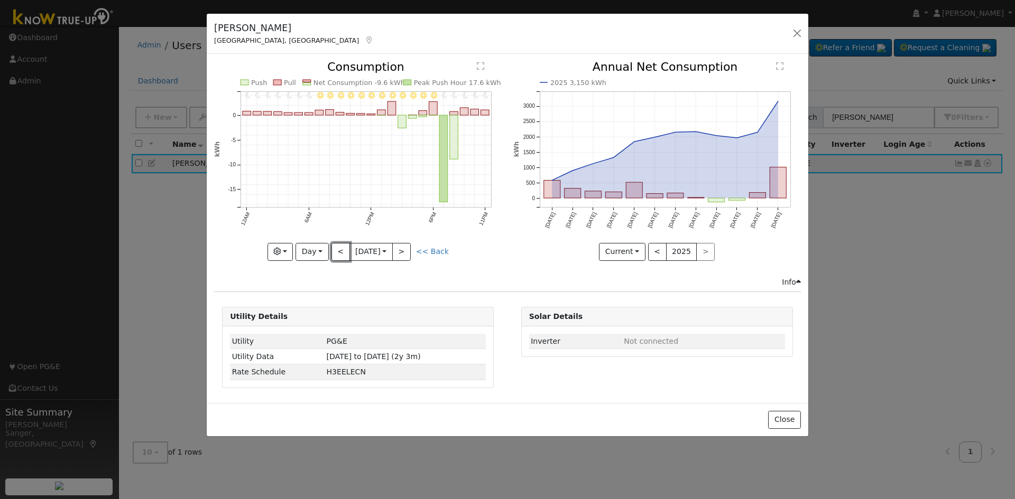
click at [337, 252] on button "<" at bounding box center [340, 252] width 18 height 18
click at [340, 252] on button "<" at bounding box center [340, 252] width 18 height 18
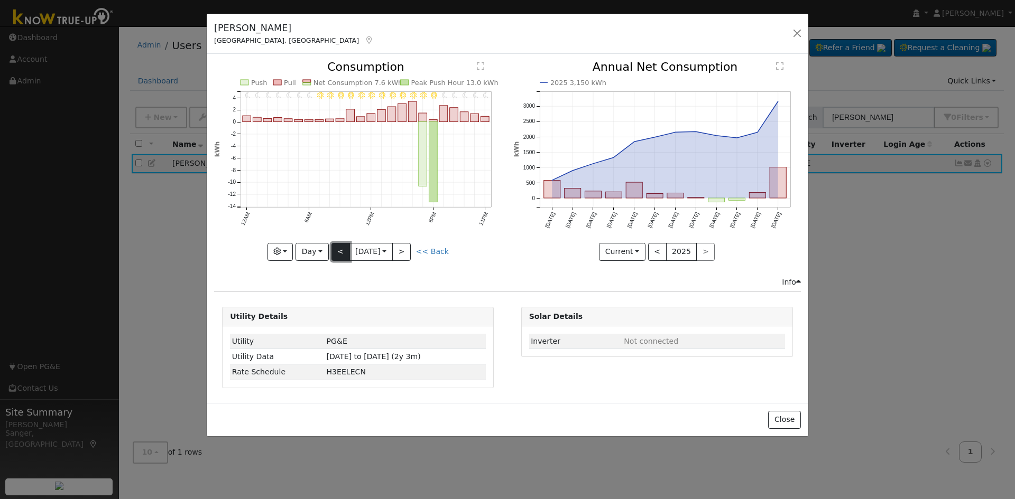
click at [340, 253] on button "<" at bounding box center [340, 252] width 18 height 18
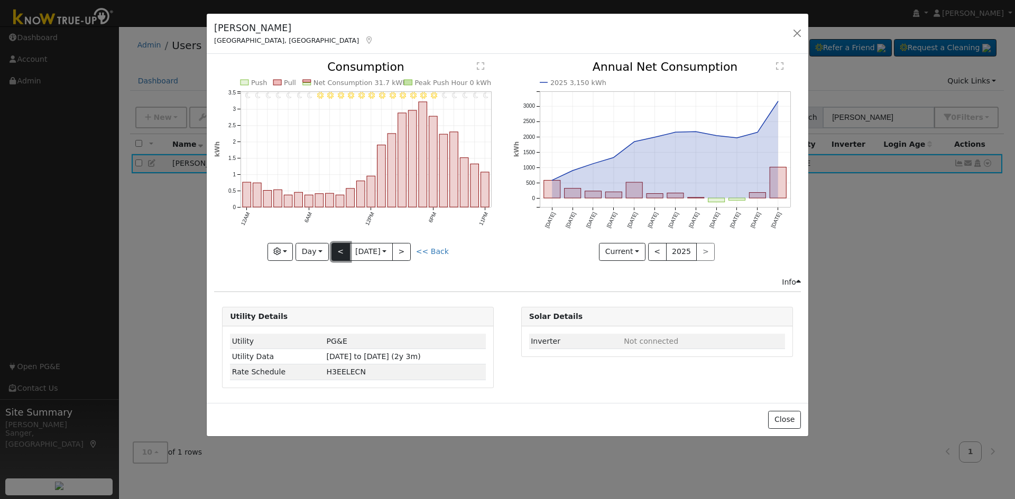
click at [340, 248] on button "<" at bounding box center [340, 252] width 18 height 18
click at [340, 248] on div "11PM - Clear 10PM - Clear 9PM - Clear 8PM - Clear 7PM - Clear 6PM - Clear 5PM -…" at bounding box center [357, 160] width 287 height 199
click at [336, 255] on button "<" at bounding box center [340, 252] width 18 height 18
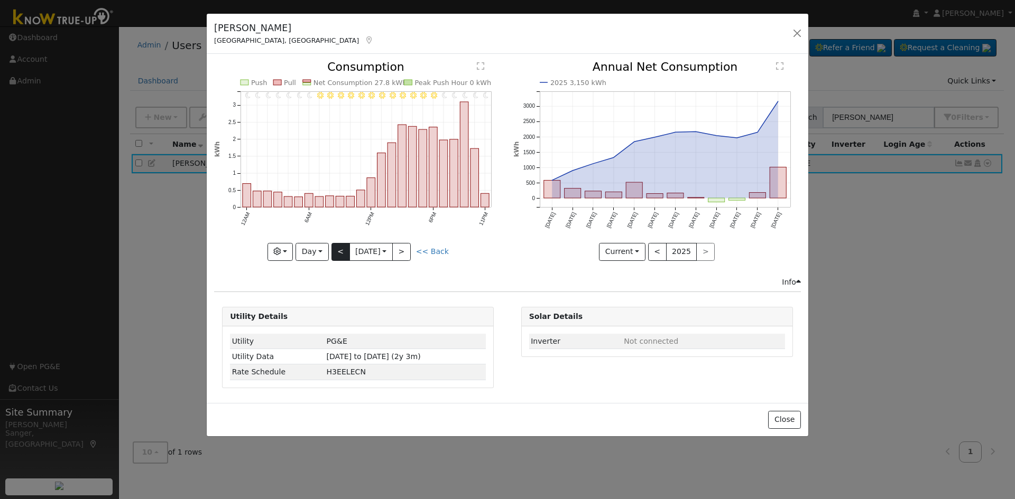
click at [336, 255] on div "11PM - Clear 10PM - Clear 9PM - Clear 8PM - Clear 7PM - Clear 6PM - Clear 5PM -…" at bounding box center [357, 160] width 287 height 199
click at [336, 255] on button "<" at bounding box center [340, 252] width 18 height 18
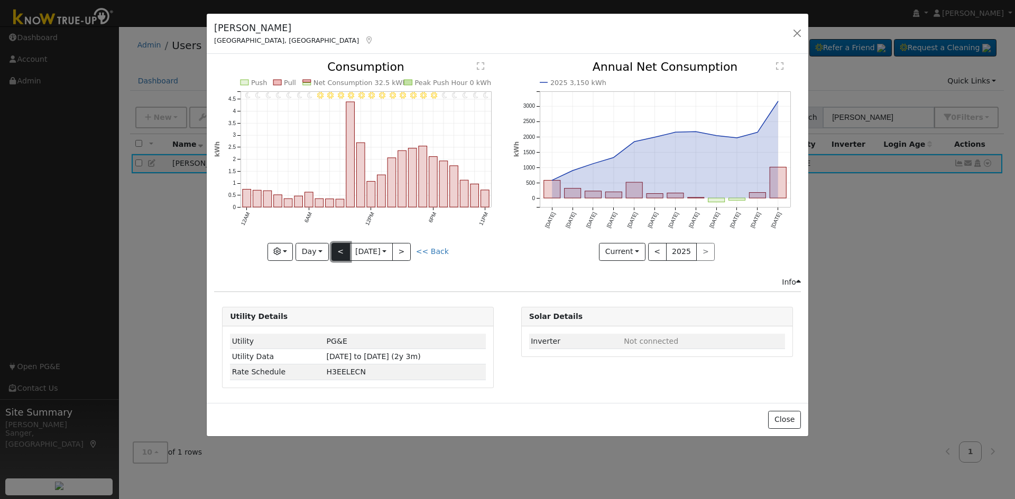
click at [337, 255] on button "<" at bounding box center [340, 252] width 18 height 18
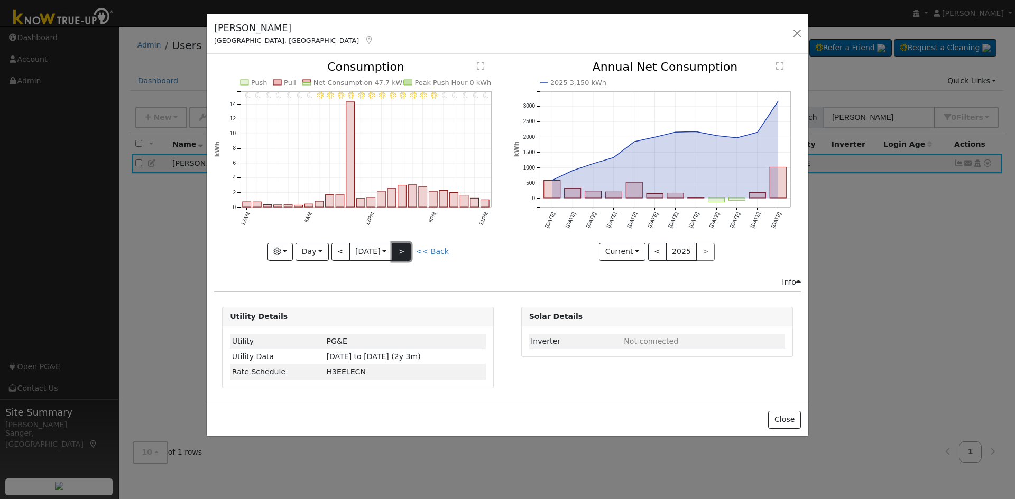
click at [401, 250] on button ">" at bounding box center [401, 252] width 18 height 18
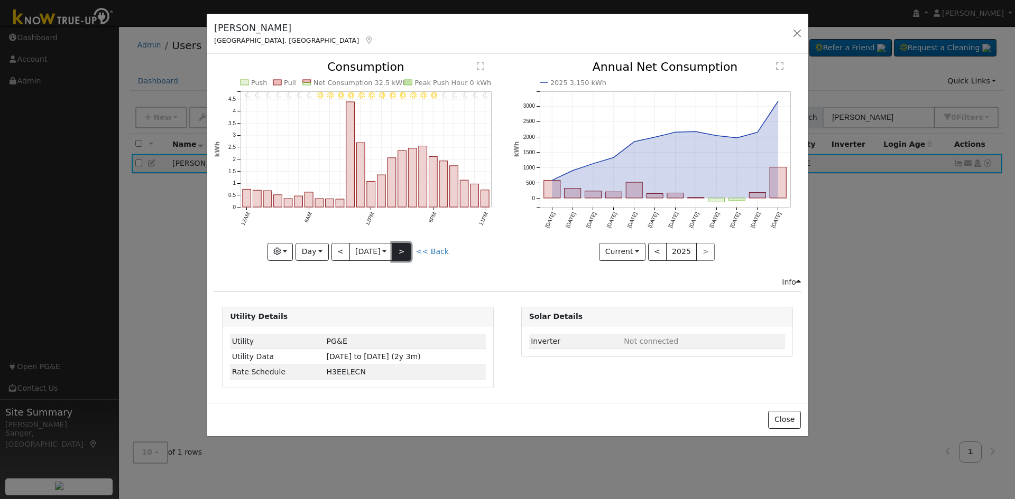
click at [401, 250] on button ">" at bounding box center [401, 252] width 18 height 18
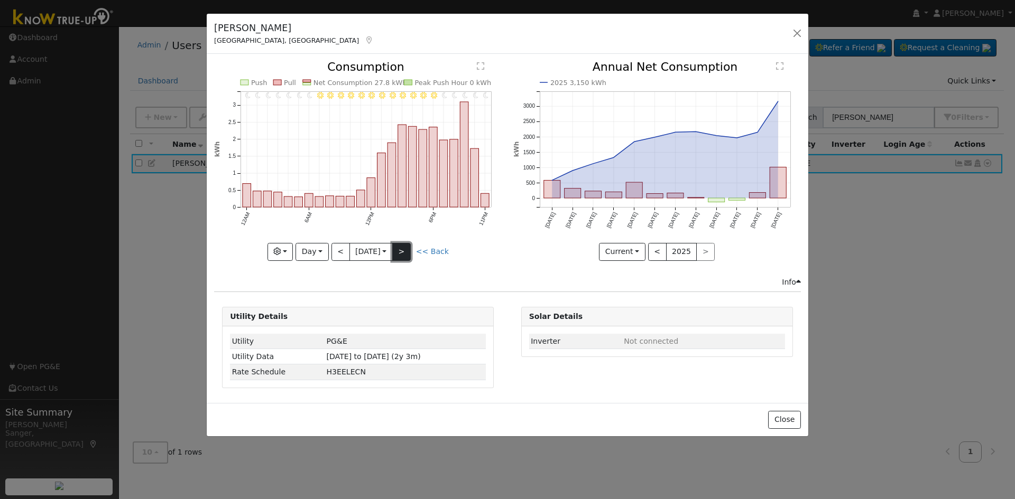
click at [401, 250] on button ">" at bounding box center [401, 252] width 18 height 18
click at [401, 250] on div "11PM - Clear 10PM - Clear 9PM - Clear 8PM - Clear 7PM - Clear 6PM - Clear 5PM -…" at bounding box center [357, 160] width 287 height 199
click at [404, 250] on button ">" at bounding box center [401, 252] width 18 height 18
click at [402, 247] on button ">" at bounding box center [401, 252] width 18 height 18
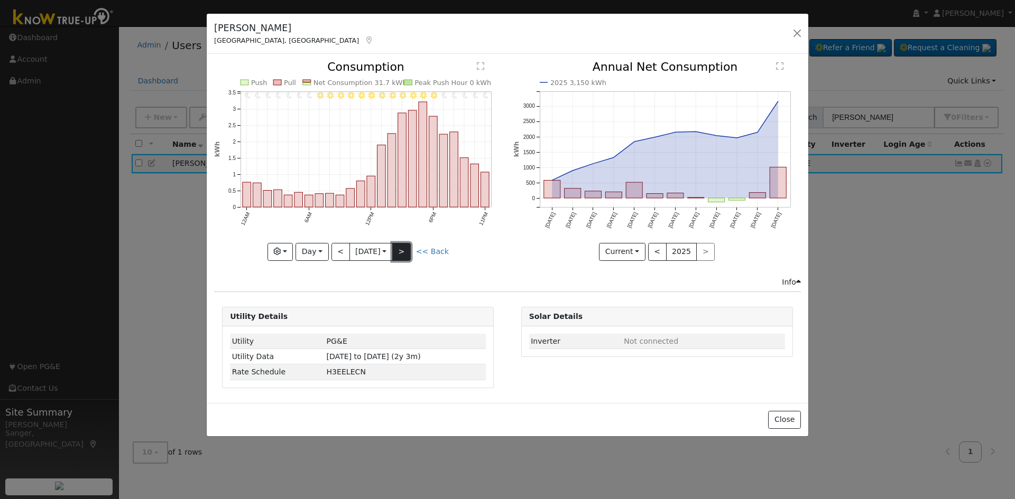
click at [407, 251] on button ">" at bounding box center [401, 252] width 18 height 18
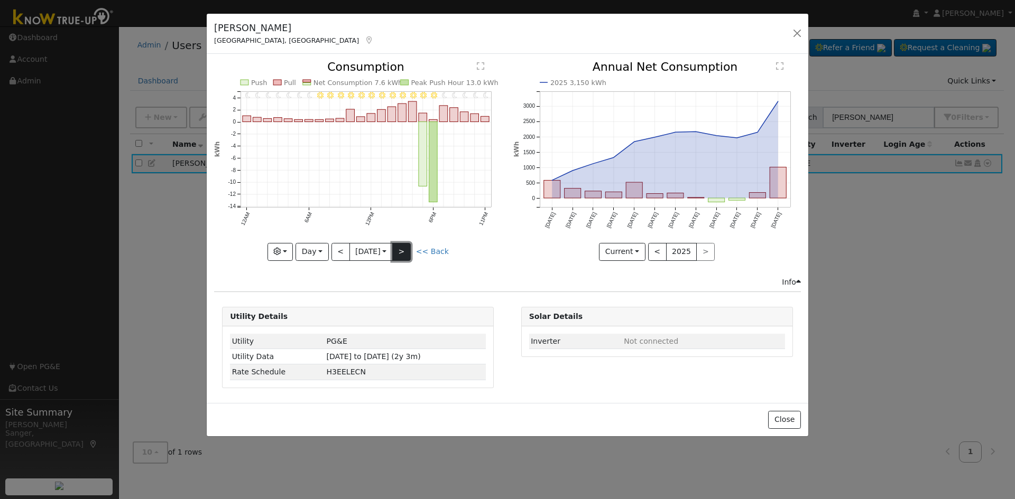
click at [398, 250] on button ">" at bounding box center [401, 252] width 18 height 18
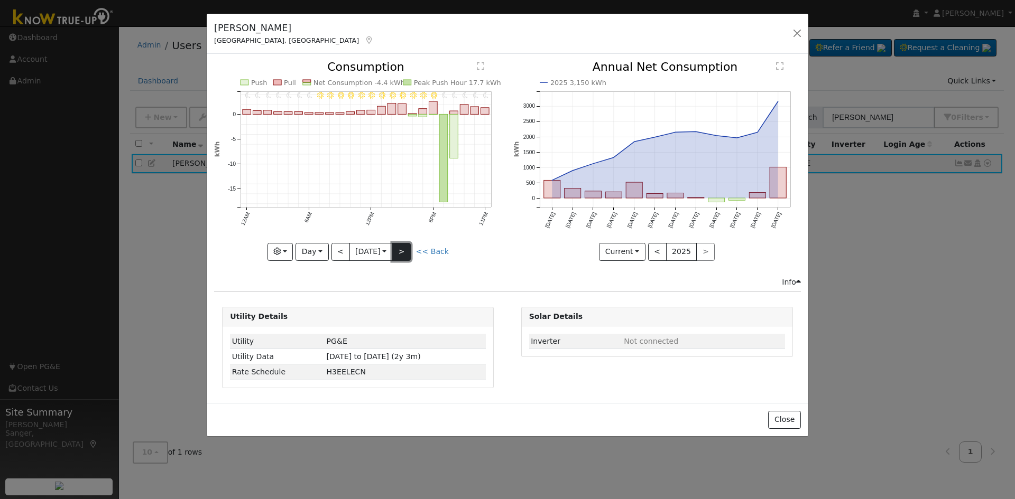
click at [408, 254] on button ">" at bounding box center [401, 252] width 18 height 18
click at [404, 255] on button ">" at bounding box center [401, 252] width 18 height 18
click at [404, 251] on button ">" at bounding box center [401, 252] width 18 height 18
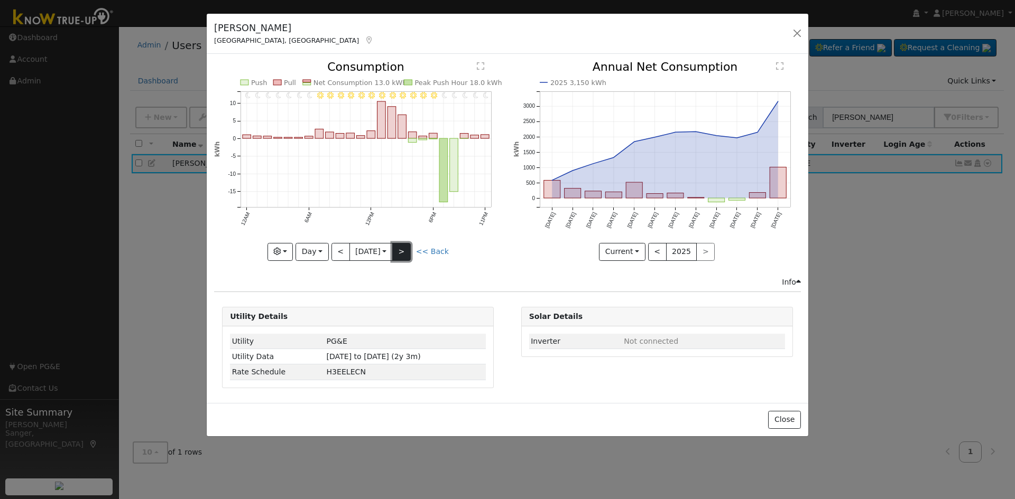
click at [404, 251] on button ">" at bounding box center [401, 252] width 18 height 18
type input "[DATE]"
